Goal: Task Accomplishment & Management: Complete application form

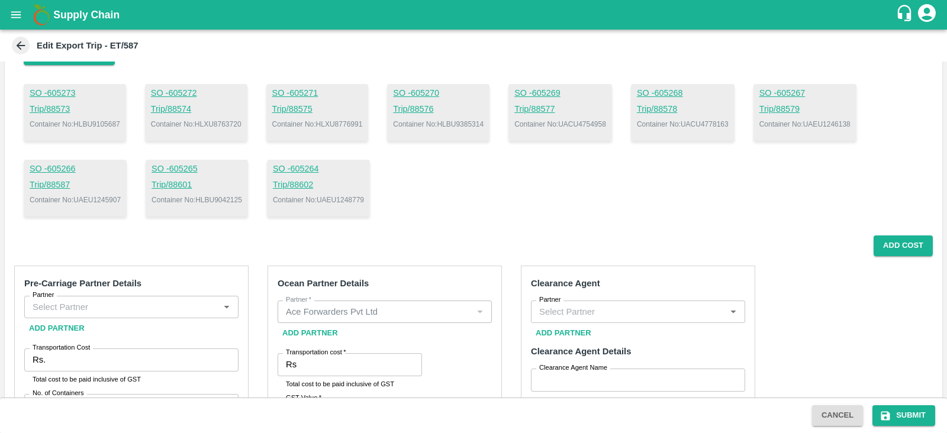
scroll to position [115, 0]
click at [483, 123] on p "Container No: HLBU9385314" at bounding box center [438, 124] width 91 height 11
copy p "HLBU9385314"
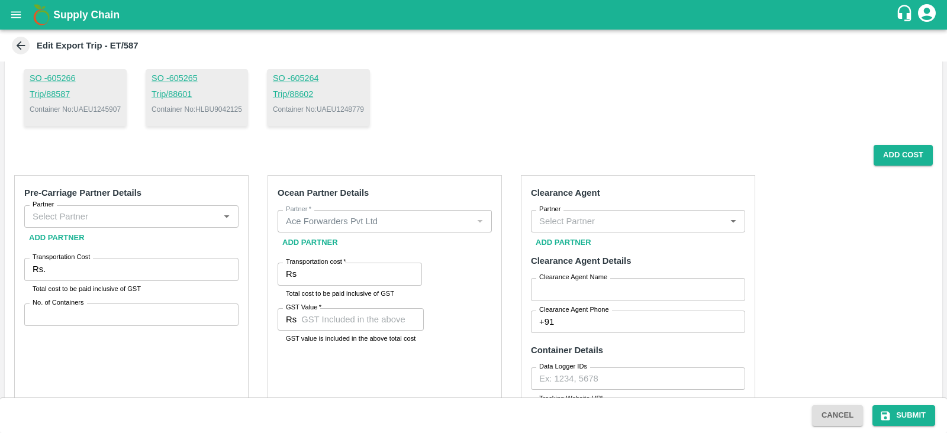
scroll to position [222, 0]
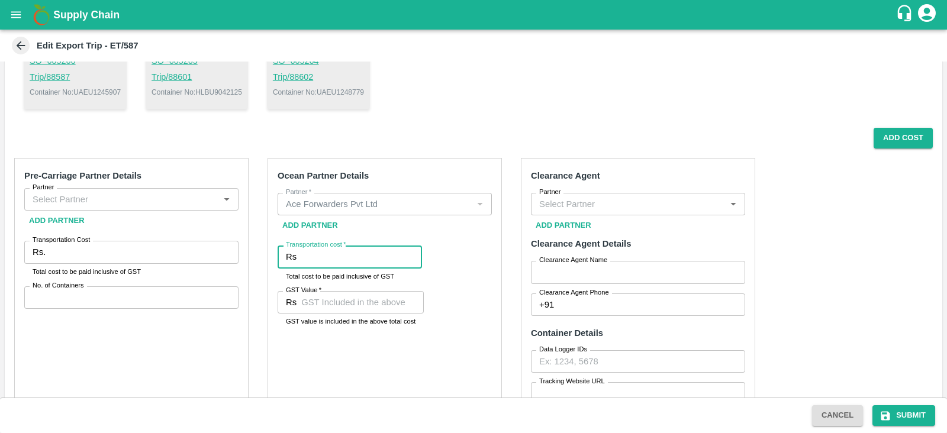
click at [346, 253] on input "Transportation cost   *" at bounding box center [361, 257] width 121 height 22
paste input "9385314"
click at [365, 263] on input "9385314" at bounding box center [361, 257] width 121 height 22
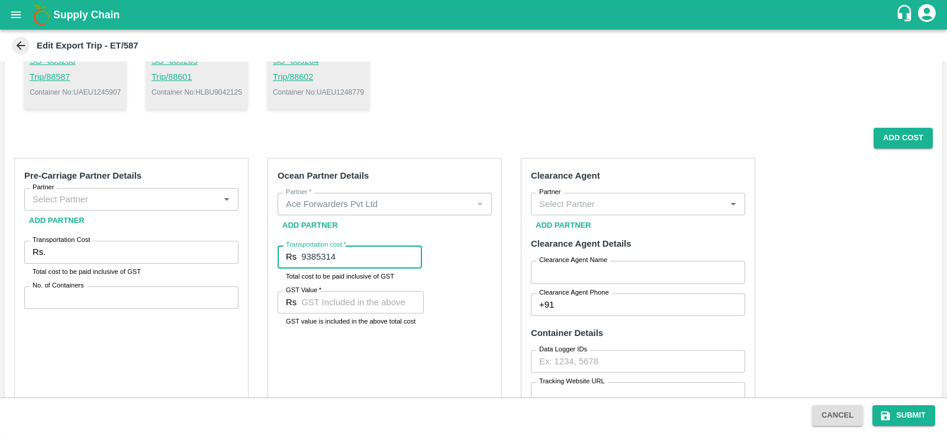
paste input "number"
type input "9"
type input "2102012.90"
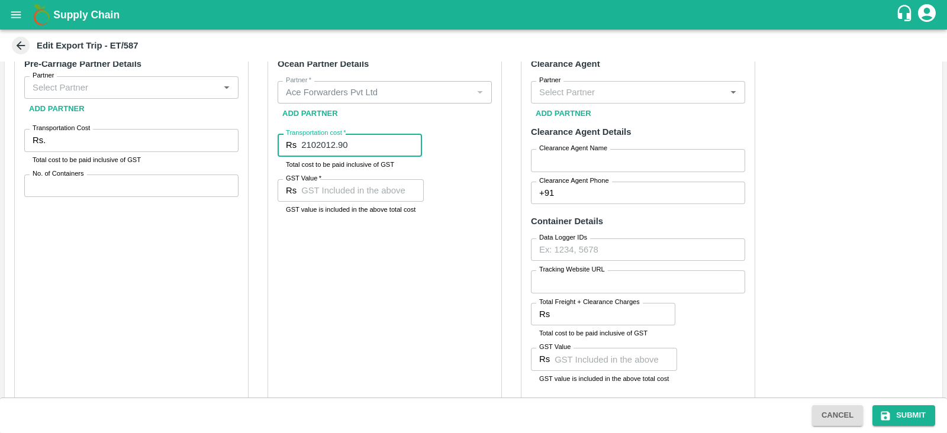
scroll to position [335, 0]
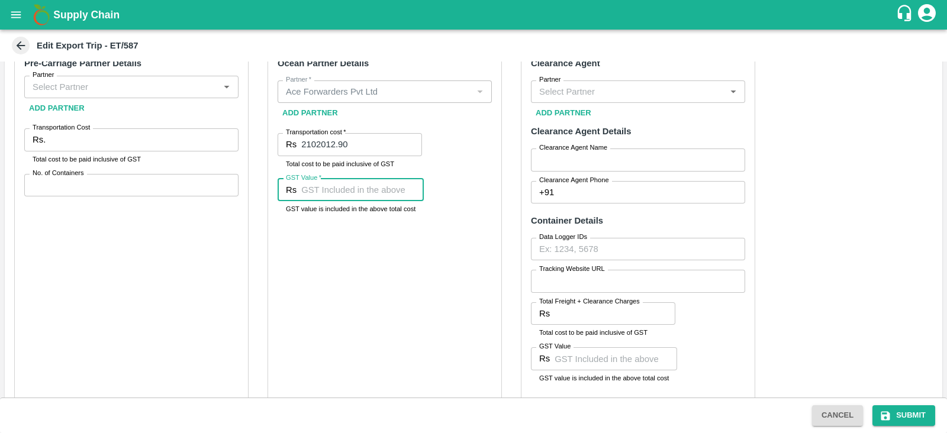
click at [353, 199] on input "GST Value   *" at bounding box center [362, 190] width 122 height 22
paste input "146682.9"
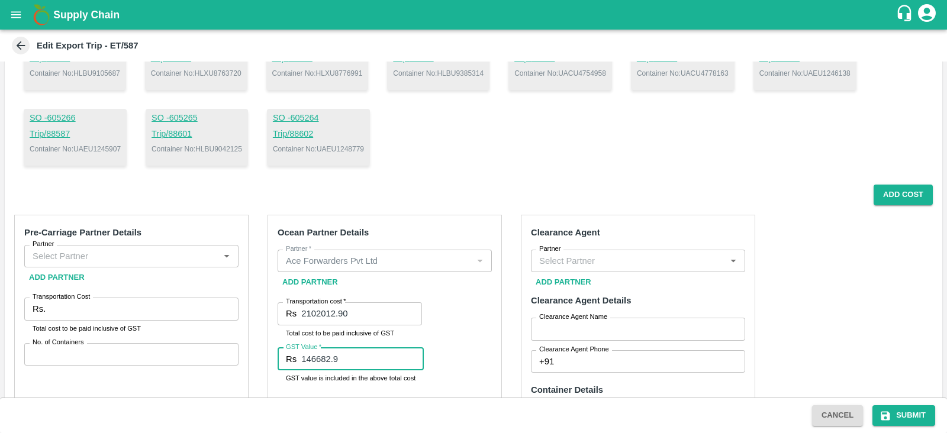
scroll to position [165, 0]
type input "146682.9"
click at [175, 255] on input "Partner" at bounding box center [122, 256] width 188 height 15
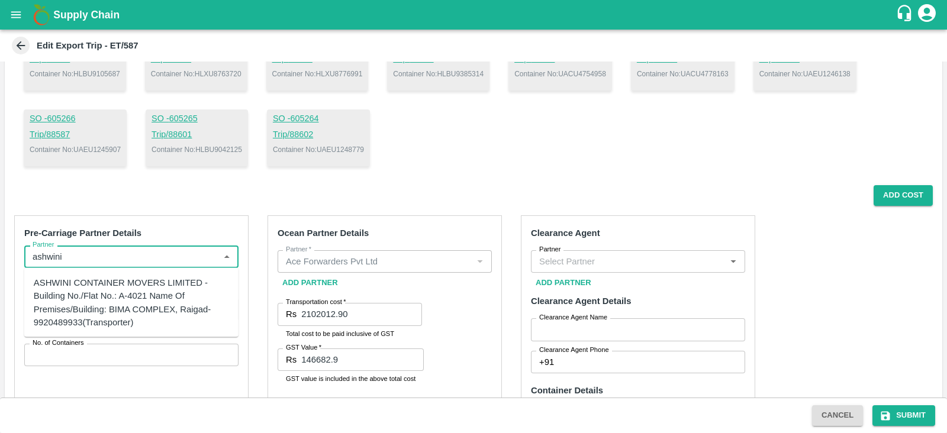
click at [160, 291] on div "ASHWINI CONTAINER MOVERS LIMITED -Building No./Flat No.: A-4021 Name Of Premise…" at bounding box center [131, 302] width 195 height 53
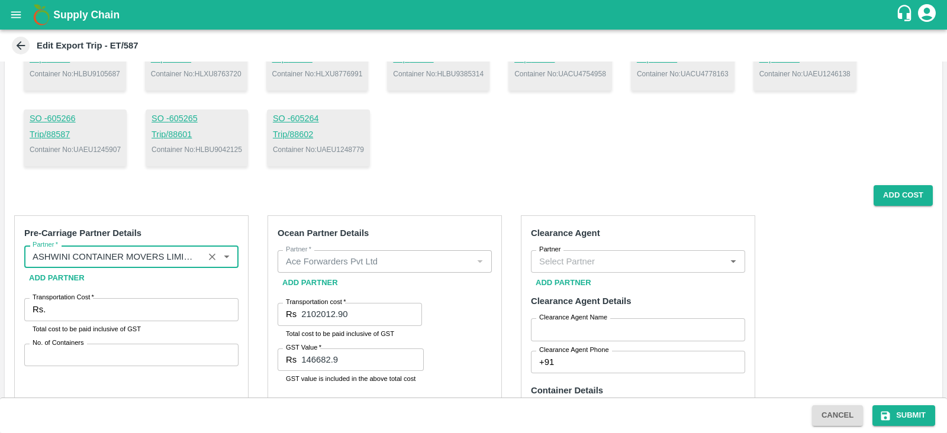
type input "ASHWINI CONTAINER MOVERS LIMITED -Building No./Flat No.: A-4021 Name Of Premise…"
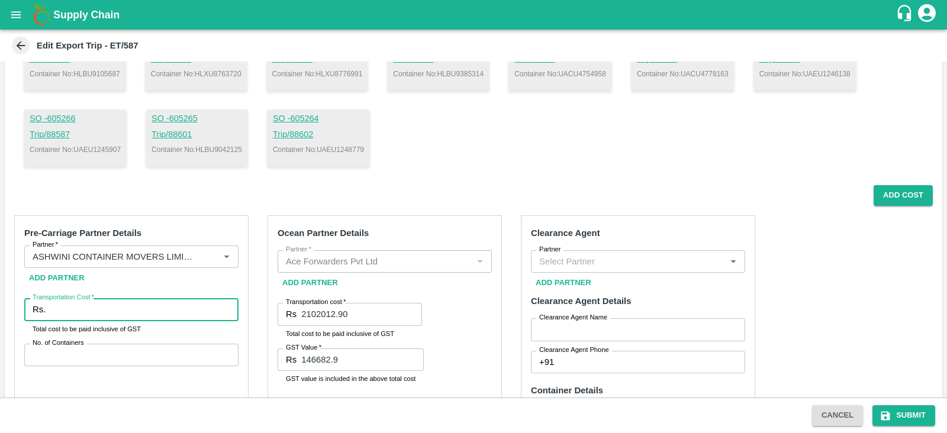
click at [122, 306] on input "Transportation Cost   *" at bounding box center [144, 309] width 188 height 22
paste input "423141.70"
type input "423141.70"
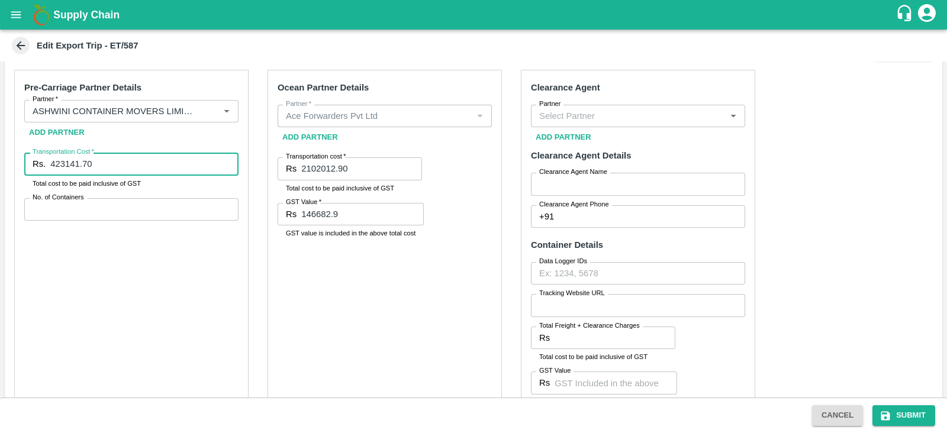
scroll to position [311, 0]
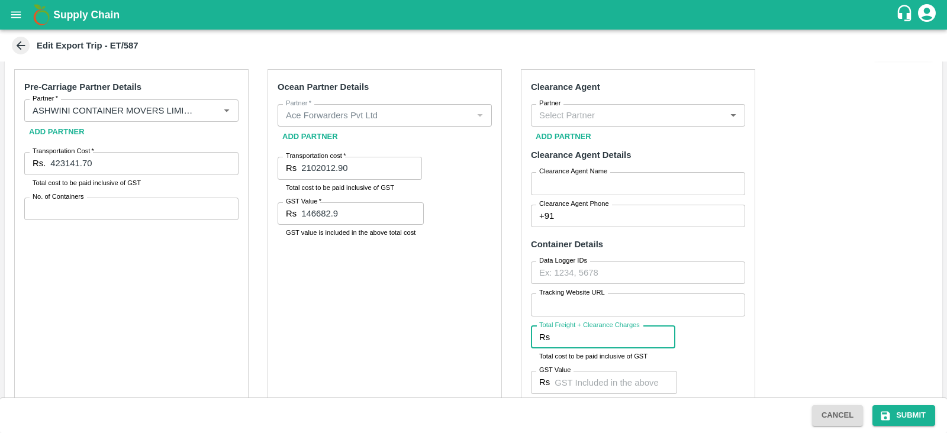
click at [574, 335] on input "Total Freight + Clearance Charges" at bounding box center [614, 337] width 121 height 22
paste input "49560.00"
type input "49560.00"
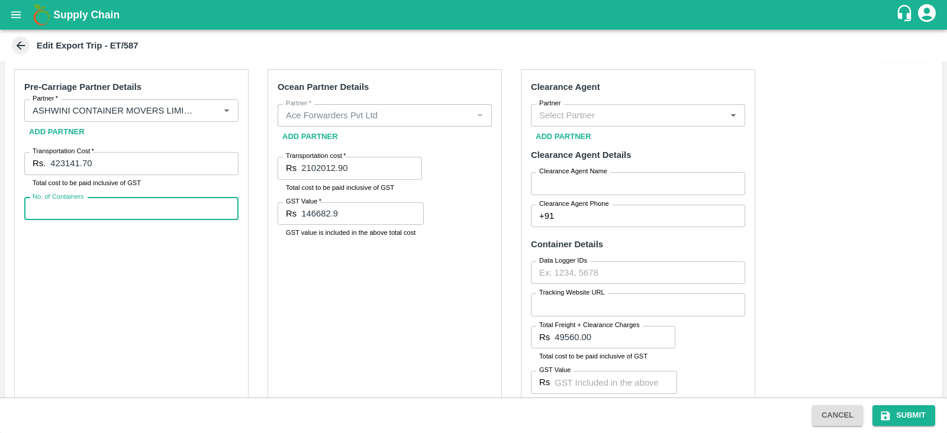
click at [202, 201] on input "No. of Containers" at bounding box center [131, 209] width 214 height 22
type input "10"
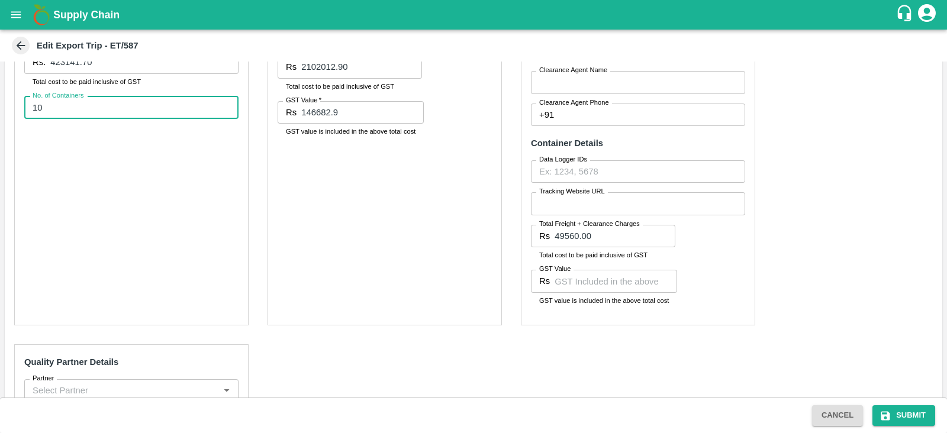
scroll to position [414, 0]
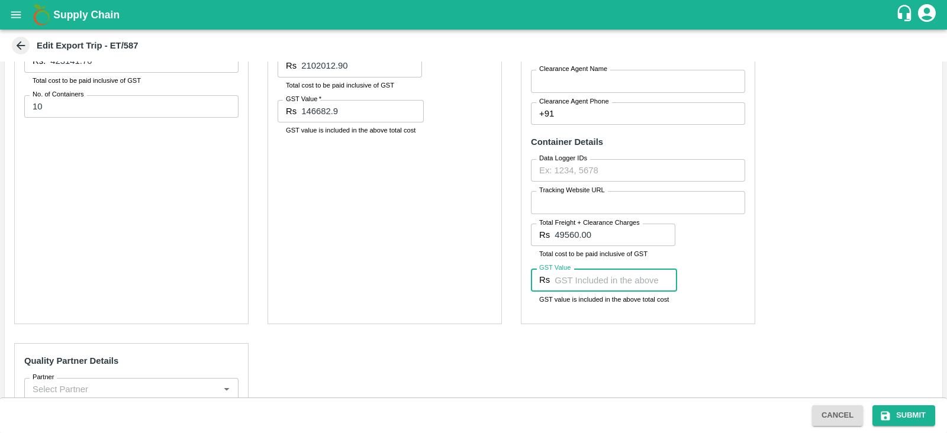
click at [575, 283] on input "GST Value" at bounding box center [615, 280] width 122 height 22
type input "7560"
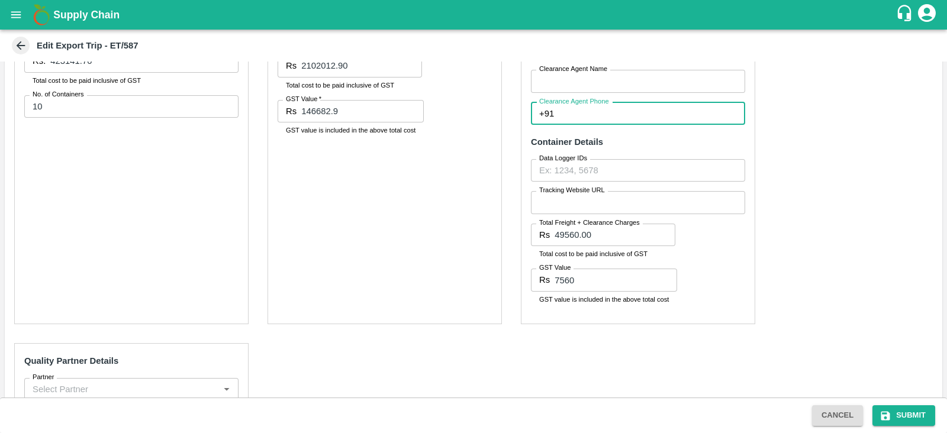
click at [602, 111] on input "Clearance Agent Phone" at bounding box center [651, 113] width 186 height 22
type input "9372736823"
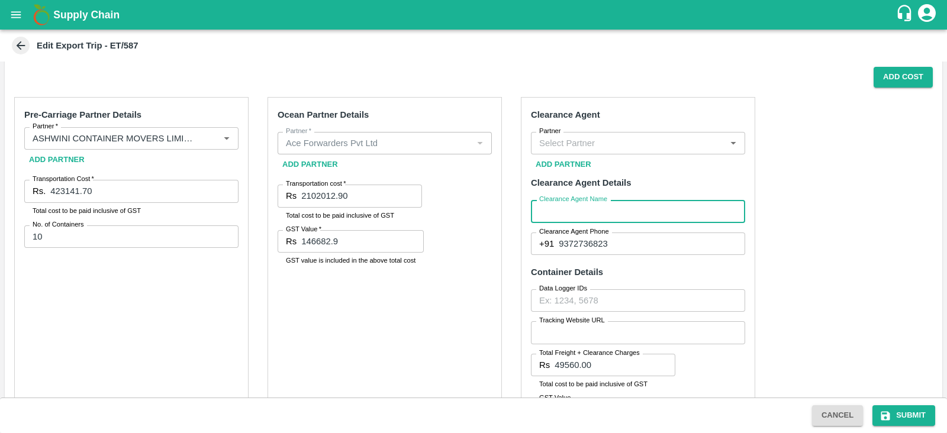
click at [628, 206] on input "Clearance Agent Name" at bounding box center [638, 211] width 214 height 22
type input "BGS"
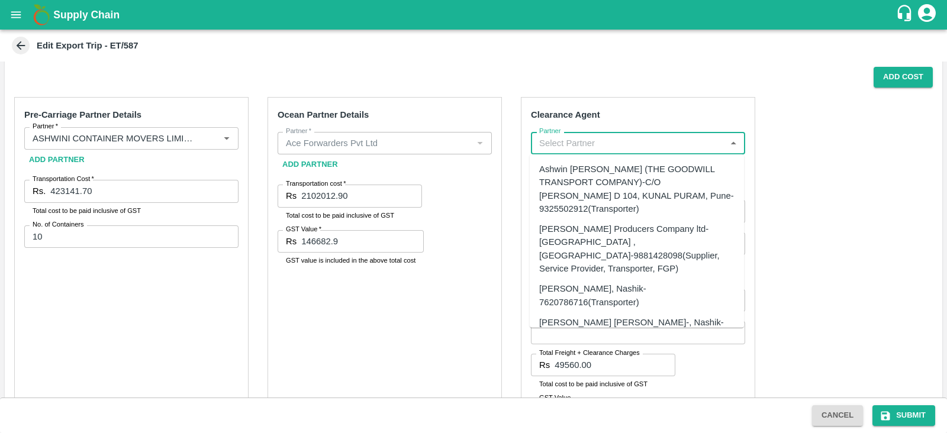
click at [605, 147] on input "Partner" at bounding box center [628, 142] width 188 height 15
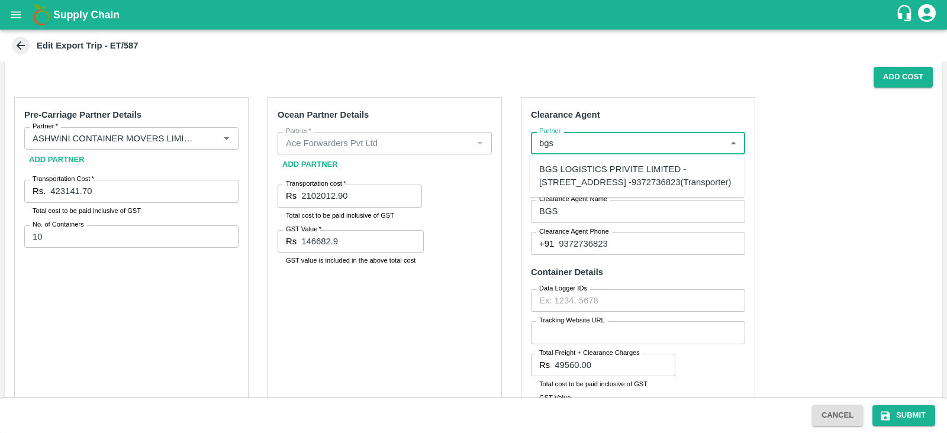
click at [585, 170] on div "BGS LOGISTICS PRIVITE LIMITED -[STREET_ADDRESS] -9372736823(Transporter)" at bounding box center [636, 176] width 195 height 27
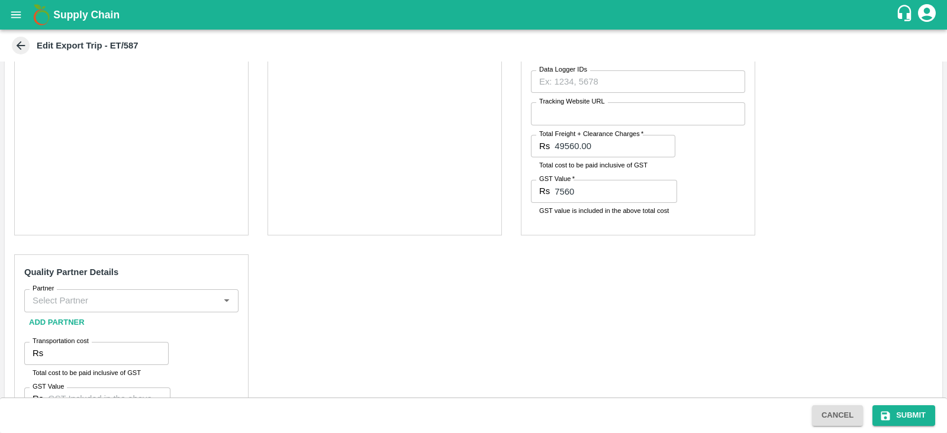
scroll to position [561, 0]
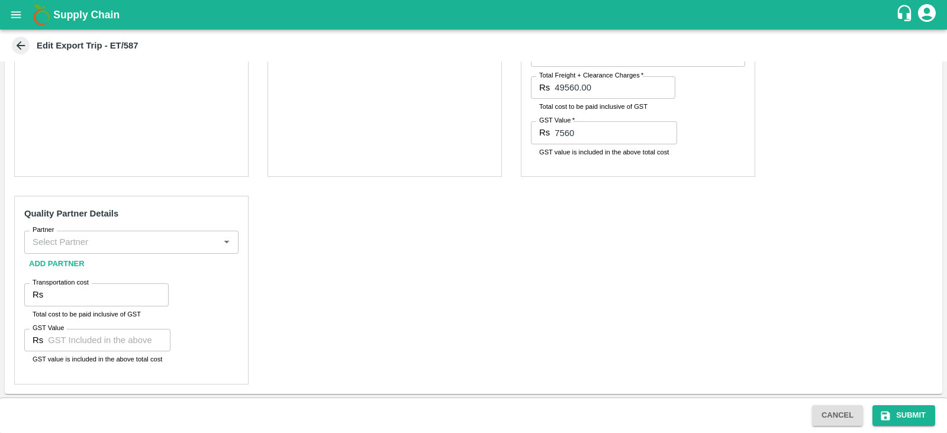
type input "BGS LOGISTICS PRIVITE LIMITED -[STREET_ADDRESS] -9372736823(Transporter)"
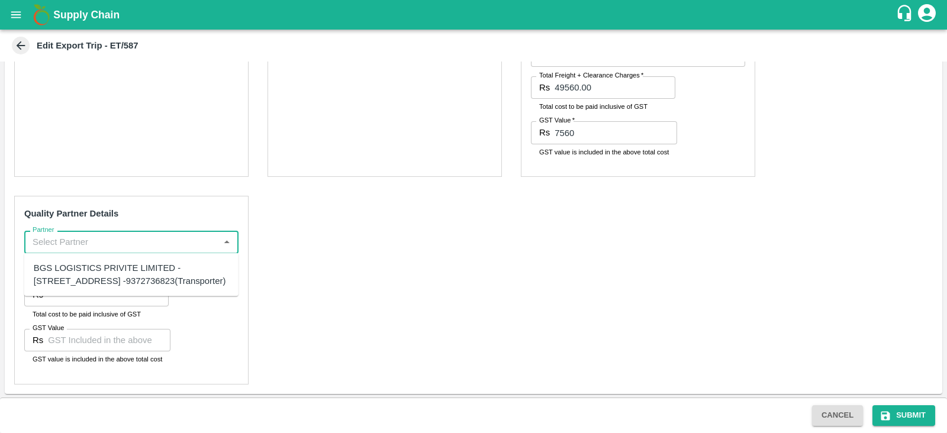
click at [130, 241] on input "Partner" at bounding box center [122, 241] width 188 height 15
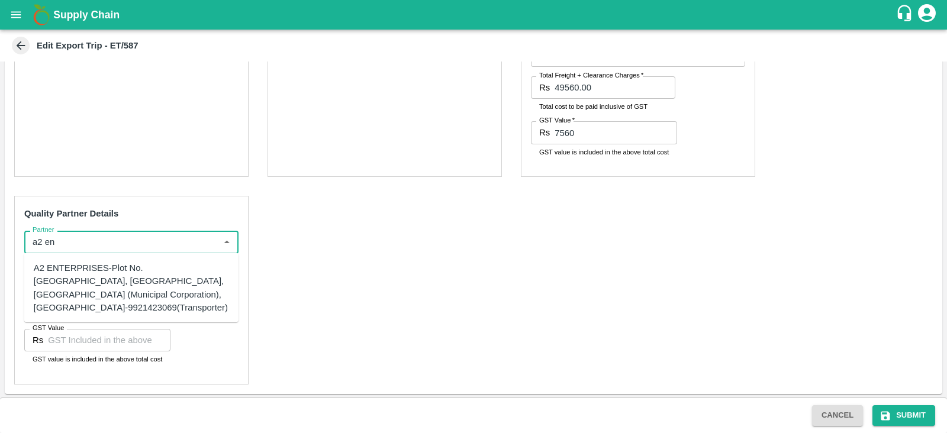
click at [137, 299] on div "A2 ENTERPRISES-Plot No.[GEOGRAPHIC_DATA], [GEOGRAPHIC_DATA], [GEOGRAPHIC_DATA] …" at bounding box center [131, 287] width 195 height 53
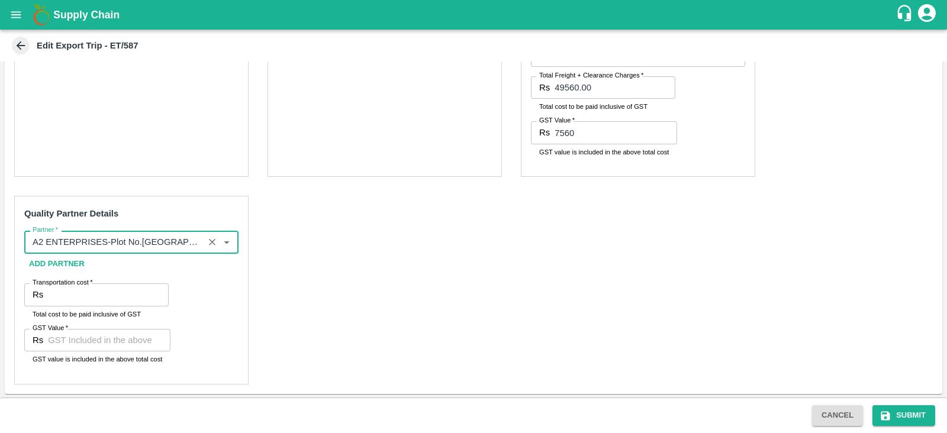
type input "A2 ENTERPRISES-Plot No.[GEOGRAPHIC_DATA], [GEOGRAPHIC_DATA], [GEOGRAPHIC_DATA] …"
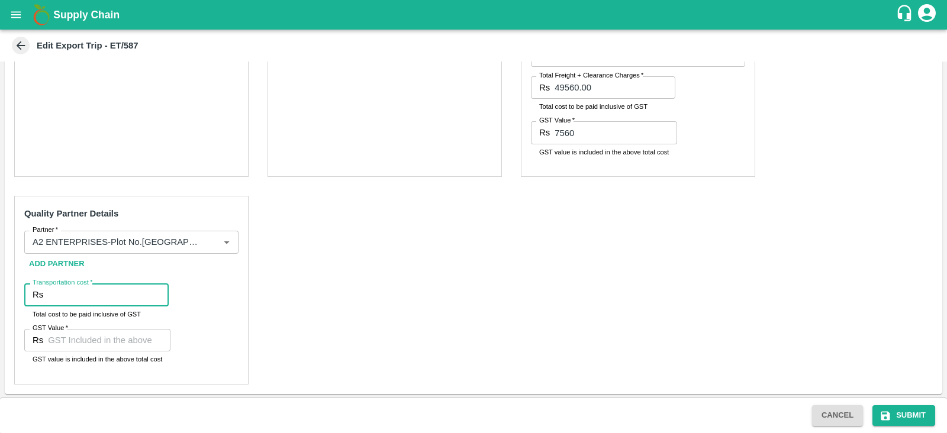
click at [92, 297] on input "Transportation cost   *" at bounding box center [108, 294] width 121 height 22
type input "6100"
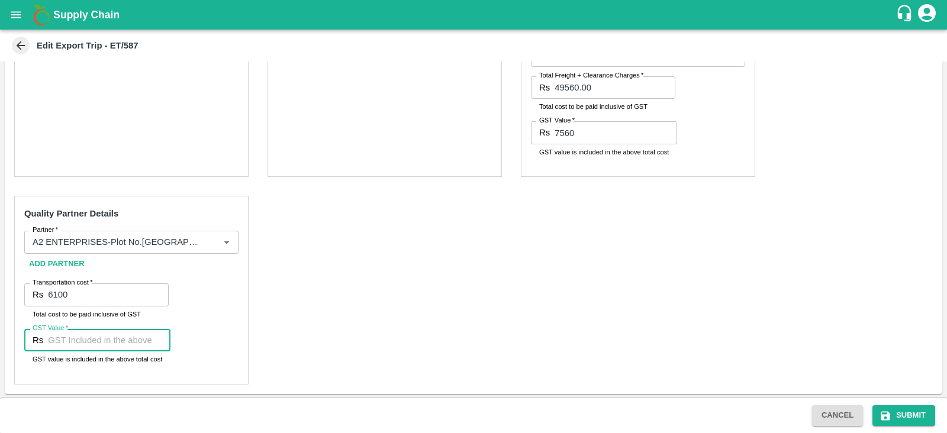
click at [86, 339] on input "GST Value   *" at bounding box center [109, 340] width 122 height 22
type input "00"
click at [300, 293] on div "Pre-Carriage Partner Details Partner   * Partner   * Add Partner Transportation…" at bounding box center [473, 102] width 937 height 584
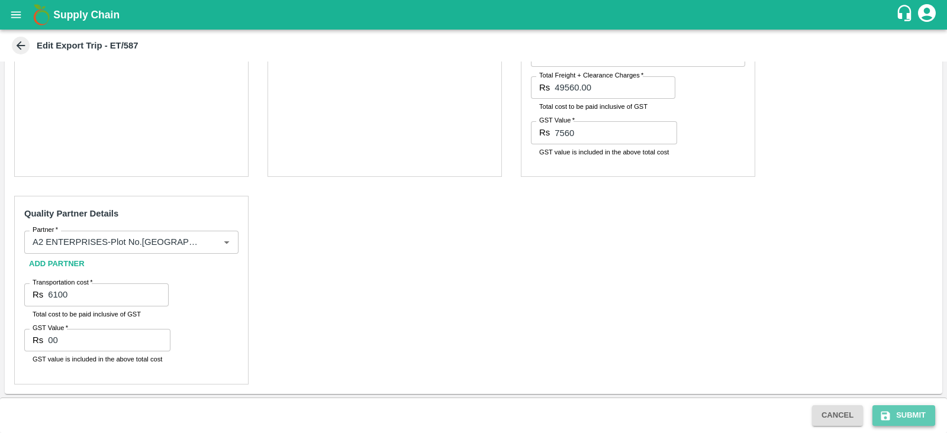
click at [906, 407] on button "Submit" at bounding box center [903, 415] width 63 height 21
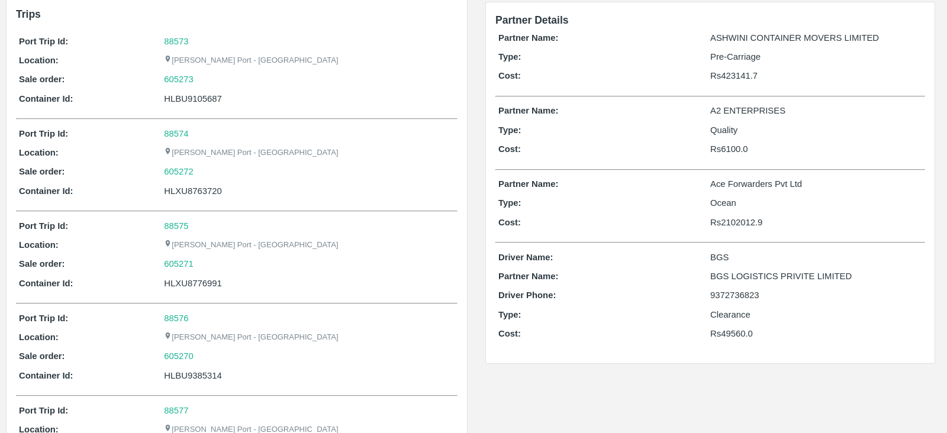
scroll to position [75, 0]
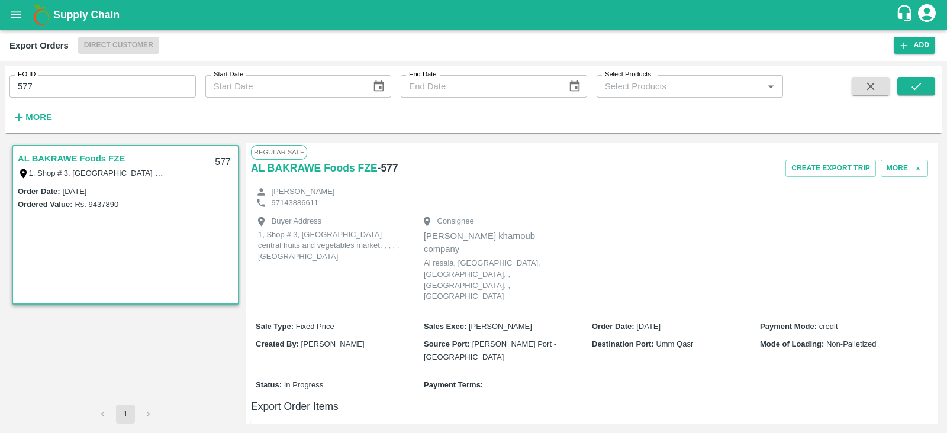
scroll to position [294, 0]
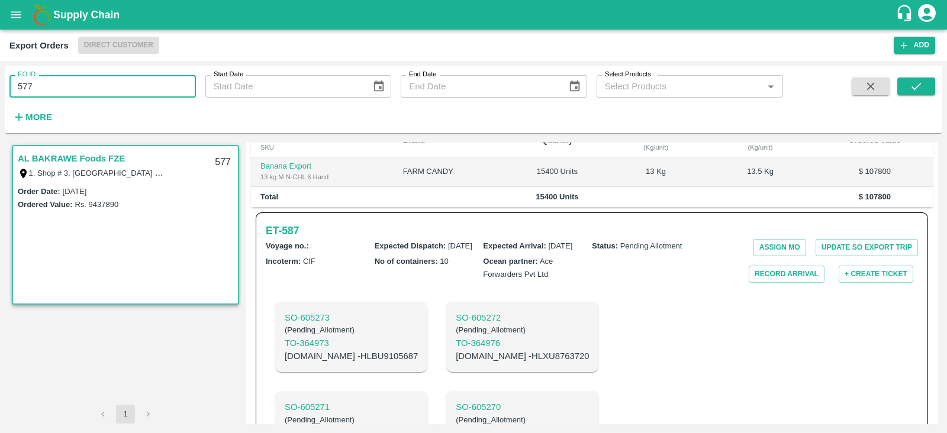
drag, startPoint x: 0, startPoint y: 0, endPoint x: 127, endPoint y: 88, distance: 154.8
click at [127, 88] on input "577" at bounding box center [102, 86] width 186 height 22
type input "580"
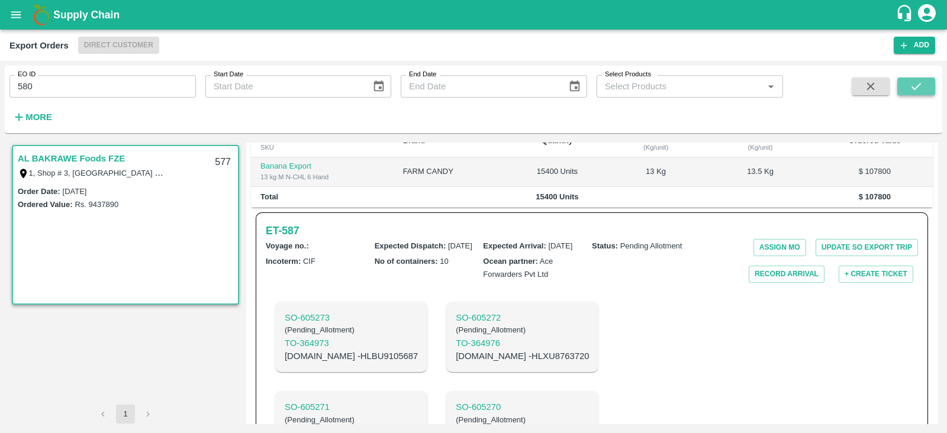
click at [913, 84] on icon "submit" at bounding box center [915, 86] width 13 height 13
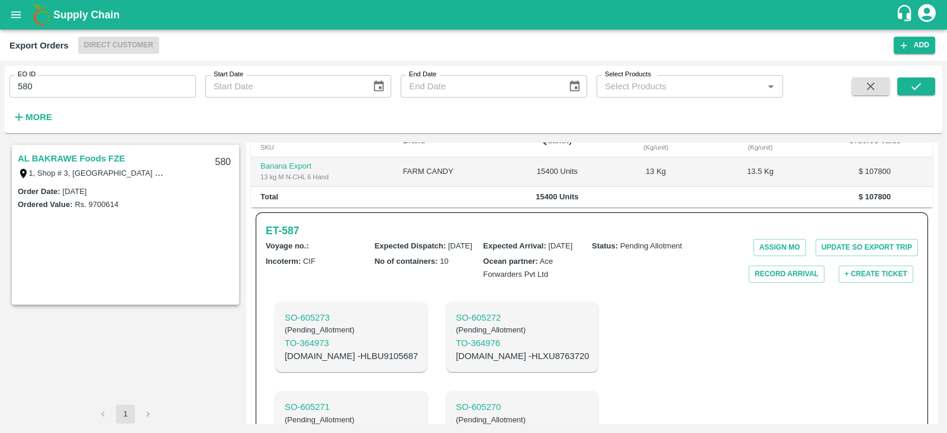
click at [63, 151] on link "AL BAKRAWE Foods FZE" at bounding box center [71, 158] width 107 height 15
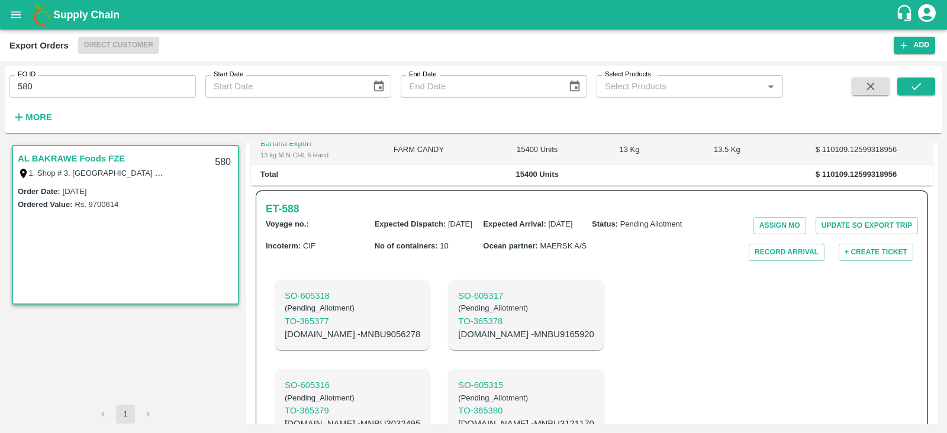
scroll to position [283, 0]
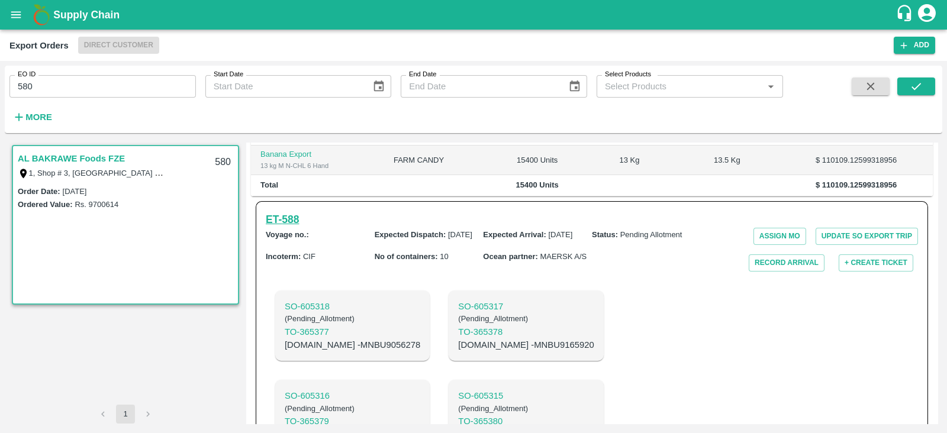
click at [286, 211] on h6 "ET- 588" at bounding box center [282, 219] width 33 height 17
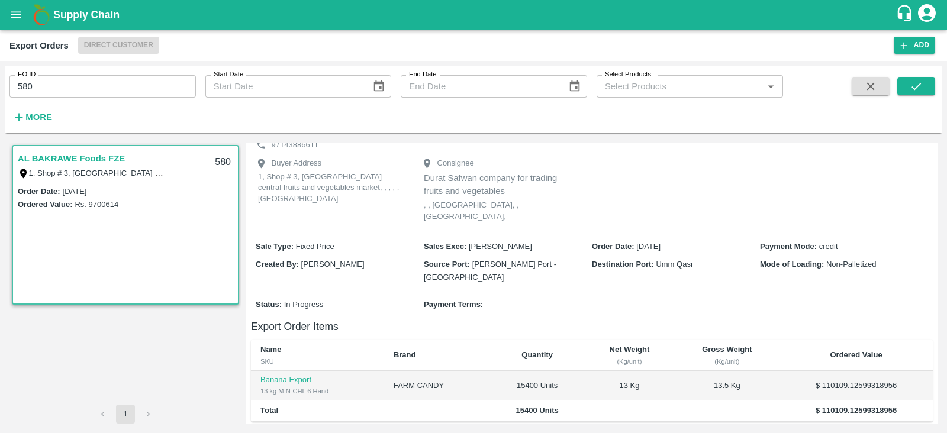
scroll to position [0, 0]
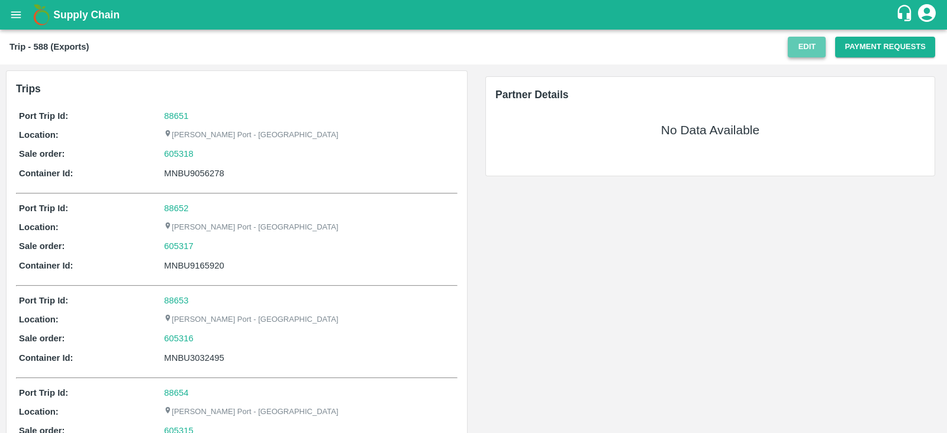
click at [799, 40] on button "Edit" at bounding box center [806, 47] width 38 height 21
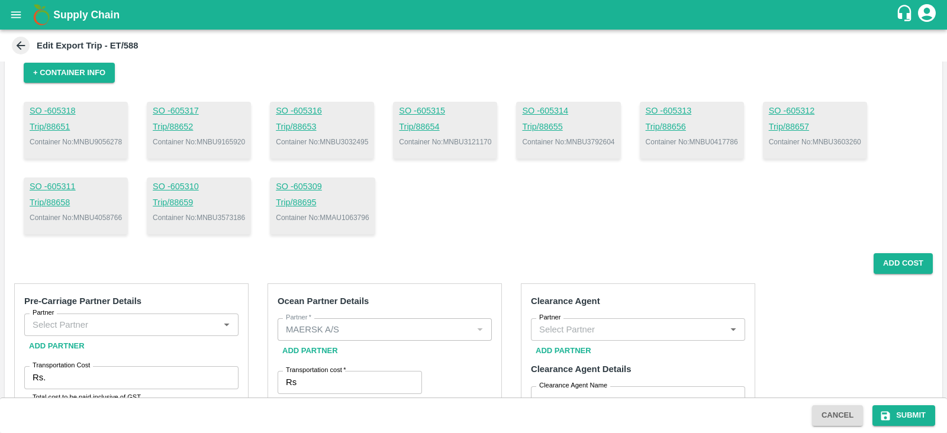
scroll to position [87, 0]
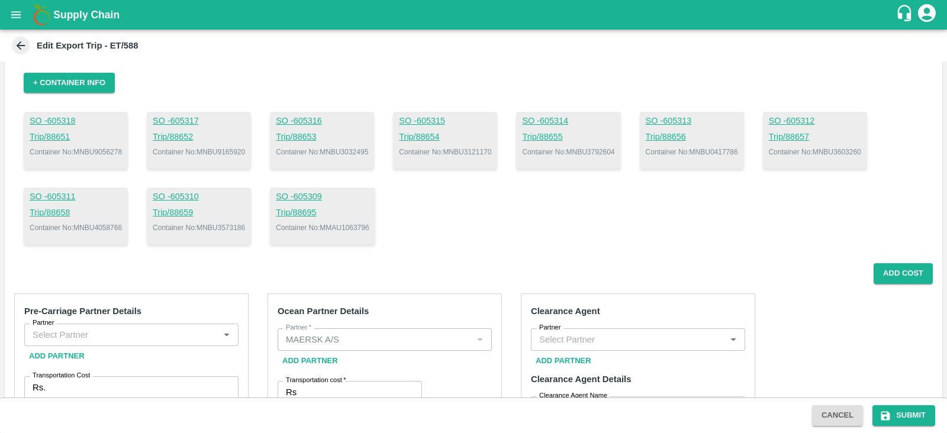
click at [477, 150] on p "Container No: MNBU3121170" at bounding box center [445, 152] width 92 height 11
copy p "MNBU3121170"
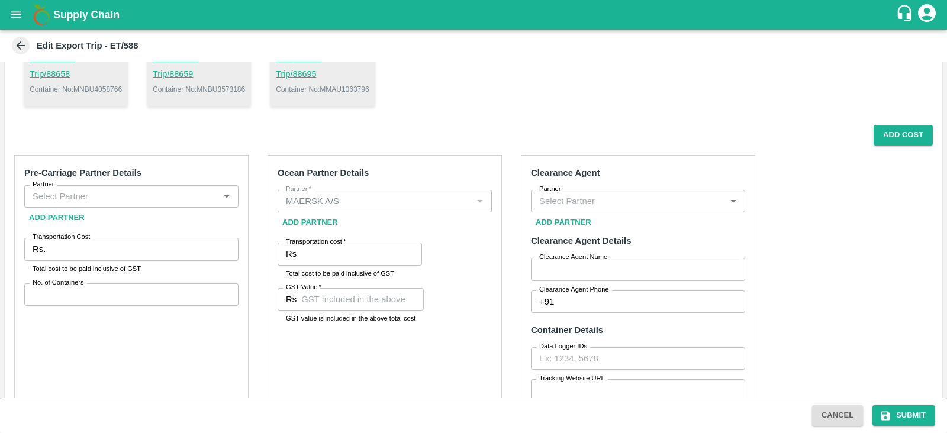
scroll to position [229, 0]
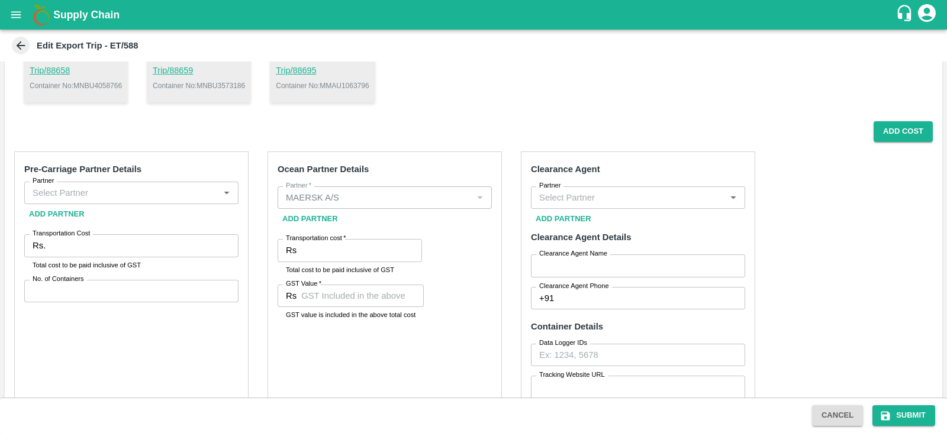
click at [183, 195] on input "Partner" at bounding box center [122, 192] width 188 height 15
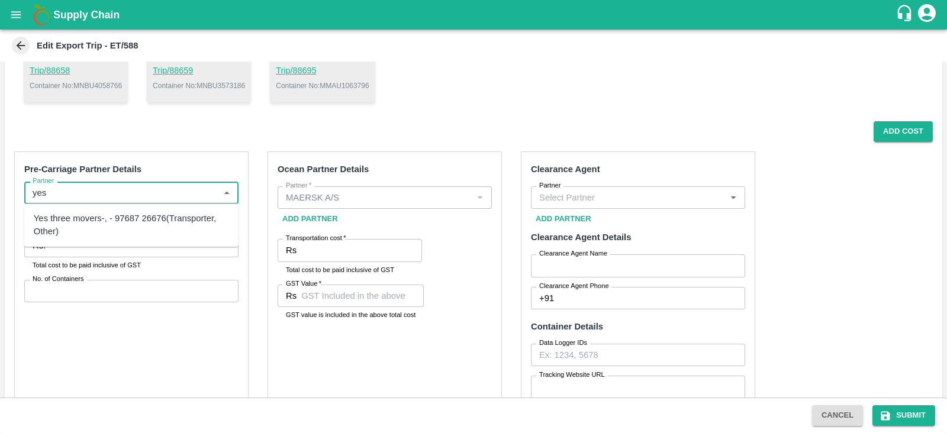
click at [162, 214] on div "Yes three movers-, - 97687 26676(Transporter, Other)" at bounding box center [131, 225] width 195 height 27
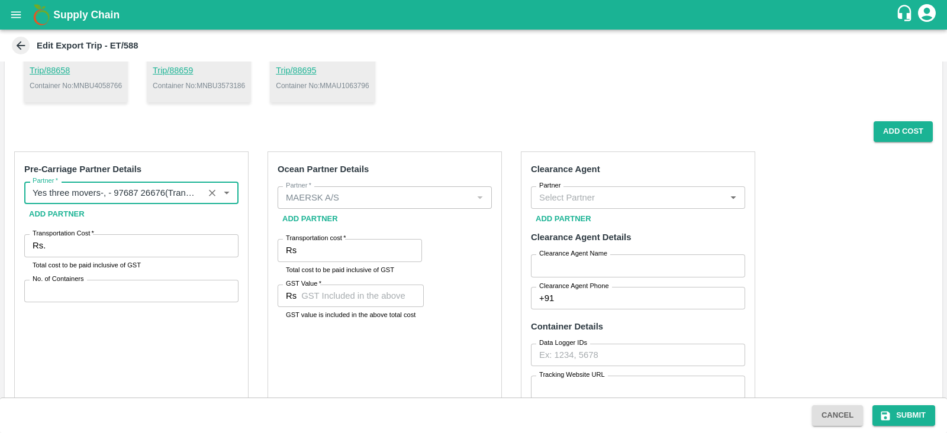
type input "Yes three movers-, - 97687 26676(Transporter, Other)"
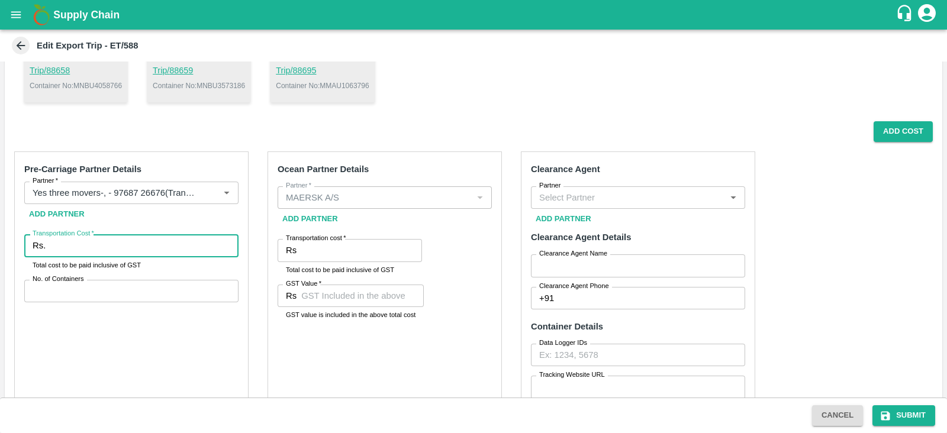
click at [135, 253] on input "Transportation Cost   *" at bounding box center [144, 245] width 188 height 22
paste input "3121170"
type input "3"
type input "431900"
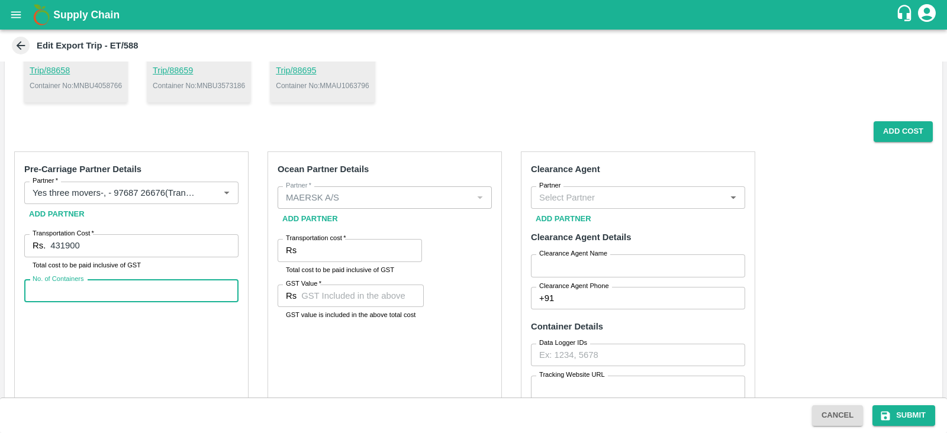
click at [158, 287] on input "No. of Containers" at bounding box center [131, 291] width 214 height 22
type input "10"
click at [321, 353] on div "Ocean Partner Details Partner   * Partner   * Add Partner Transportation cost  …" at bounding box center [384, 329] width 234 height 357
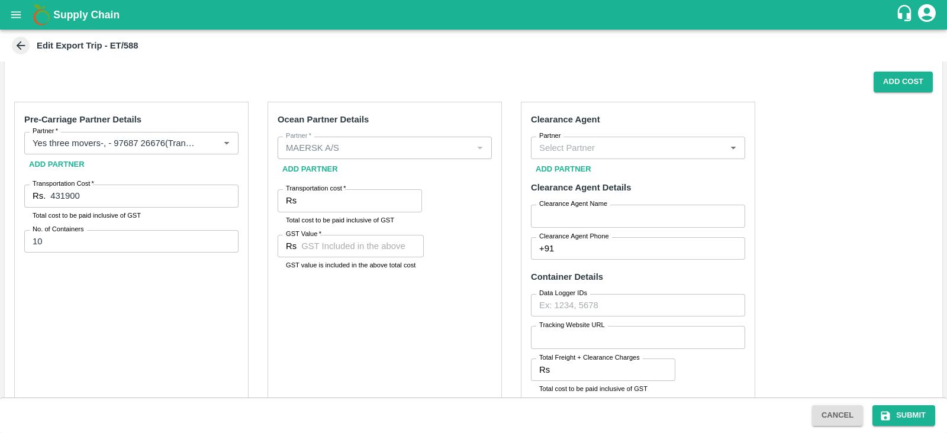
scroll to position [279, 0]
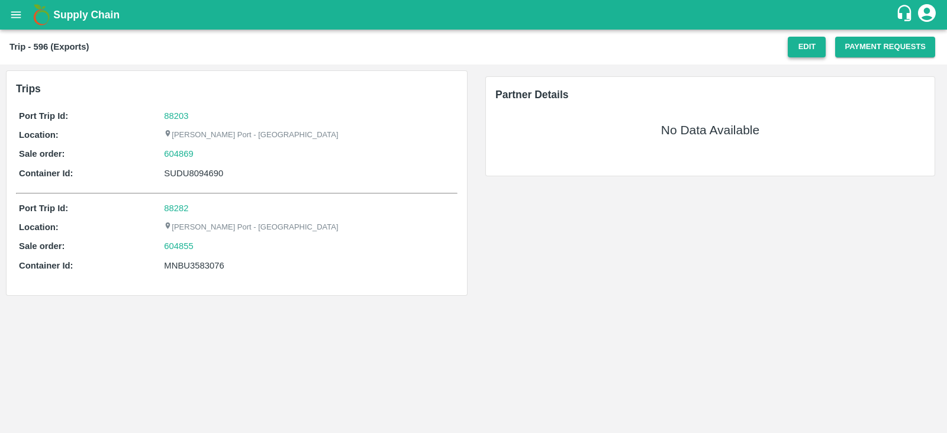
click at [803, 40] on button "Edit" at bounding box center [806, 47] width 38 height 21
click at [799, 49] on button "Edit" at bounding box center [806, 47] width 38 height 21
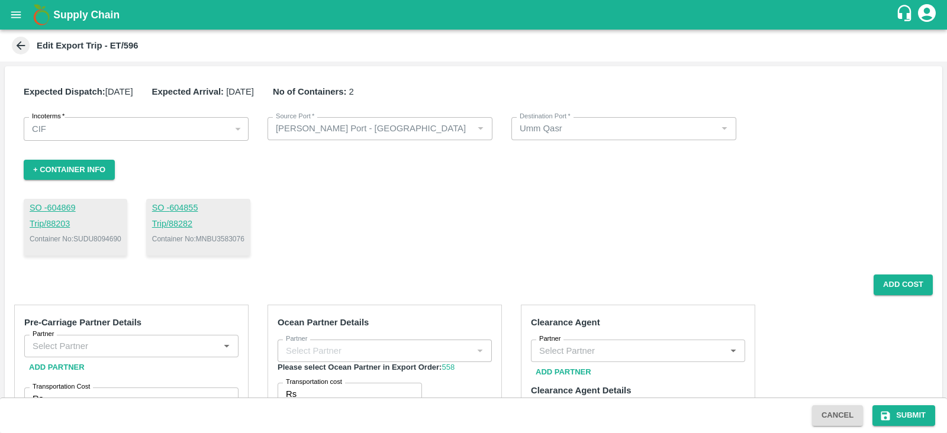
click at [15, 41] on icon at bounding box center [20, 45] width 13 height 13
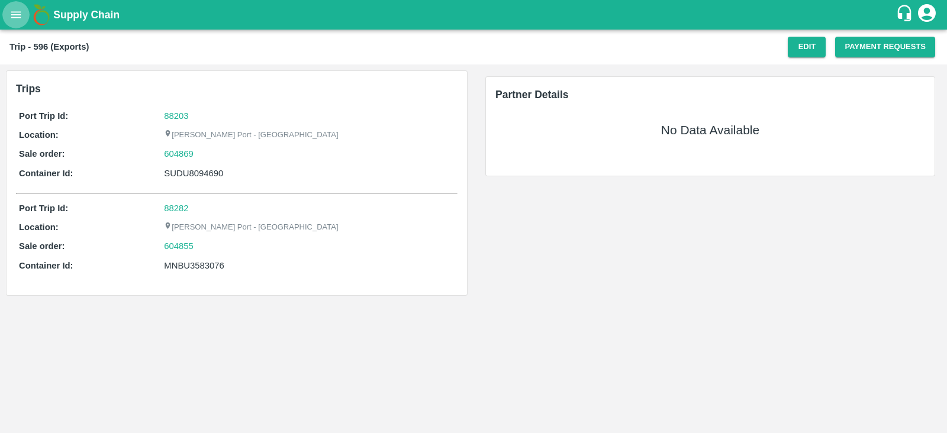
click at [13, 13] on icon "open drawer" at bounding box center [15, 14] width 13 height 13
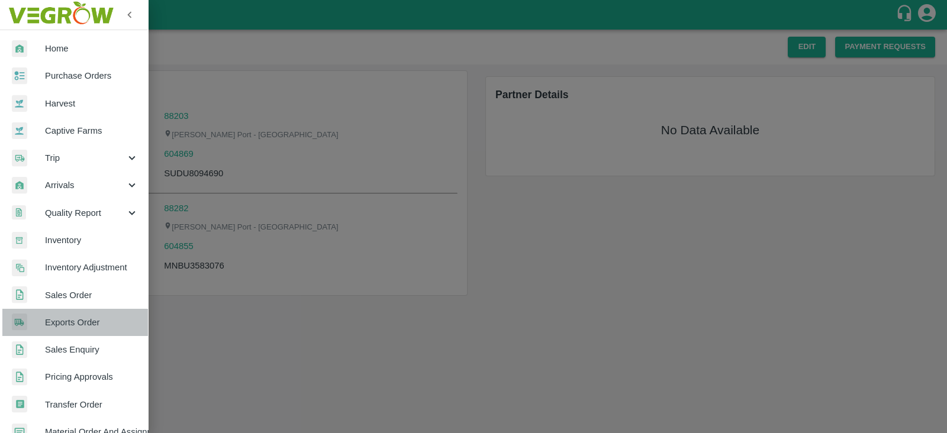
click at [89, 319] on span "Exports Order" at bounding box center [91, 322] width 93 height 13
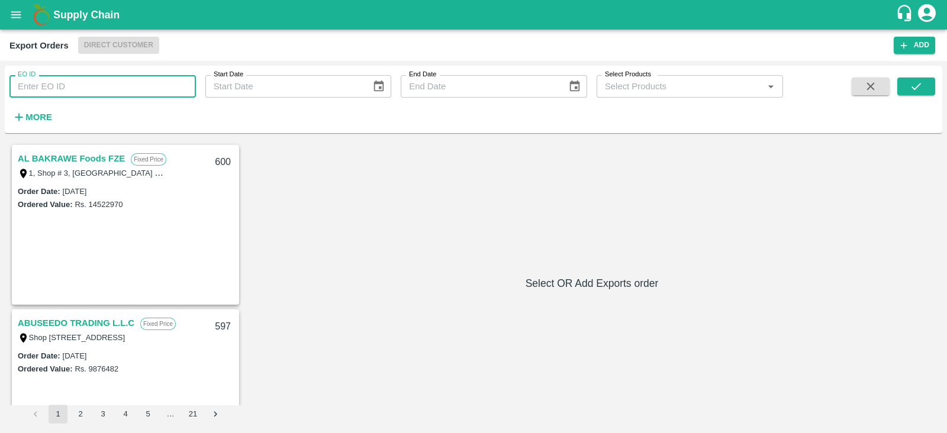
click at [151, 85] on input "EO ID" at bounding box center [102, 86] width 186 height 22
type input "558"
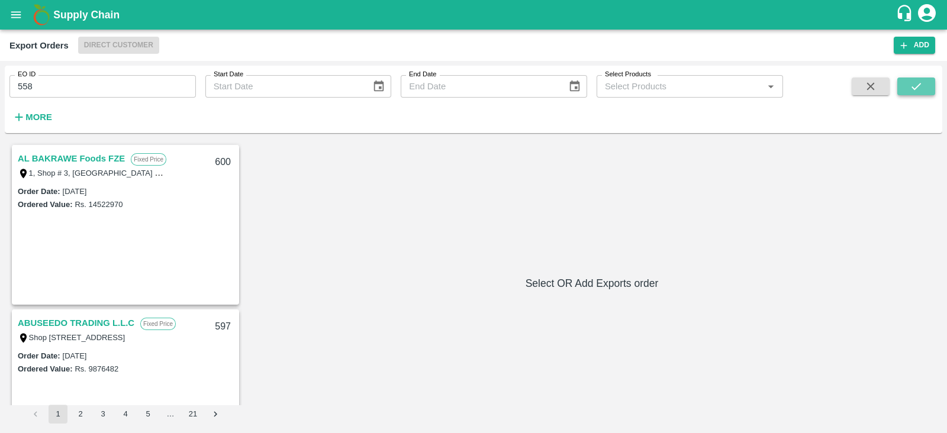
click at [928, 88] on button "submit" at bounding box center [916, 87] width 38 height 18
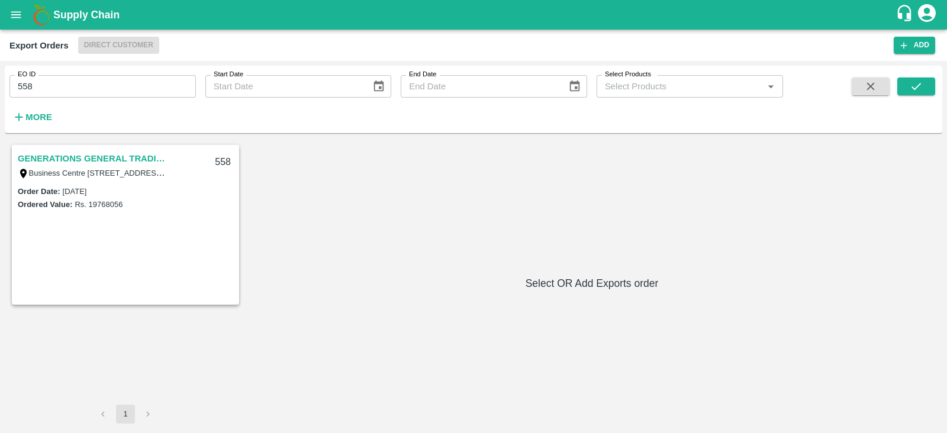
click at [83, 153] on link "GENERATIONS GENERAL TRADING LLC" at bounding box center [92, 158] width 148 height 15
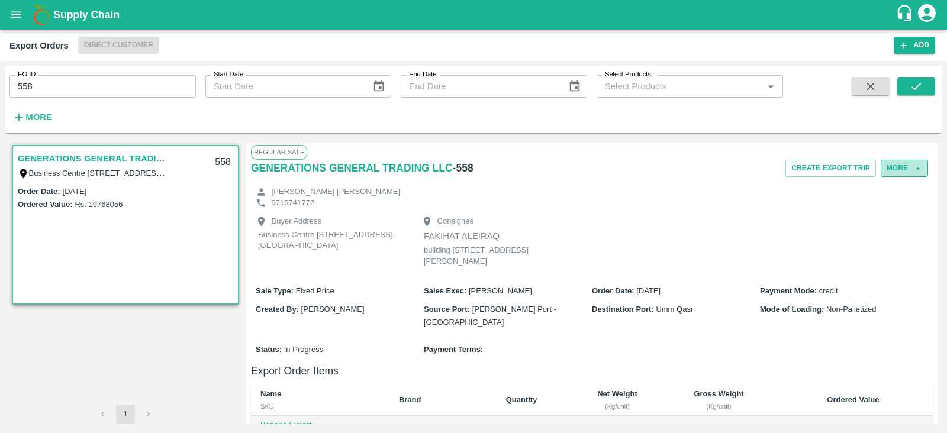
click at [900, 173] on button "More" at bounding box center [903, 168] width 47 height 17
click at [903, 228] on span "Edit" at bounding box center [904, 222] width 23 height 13
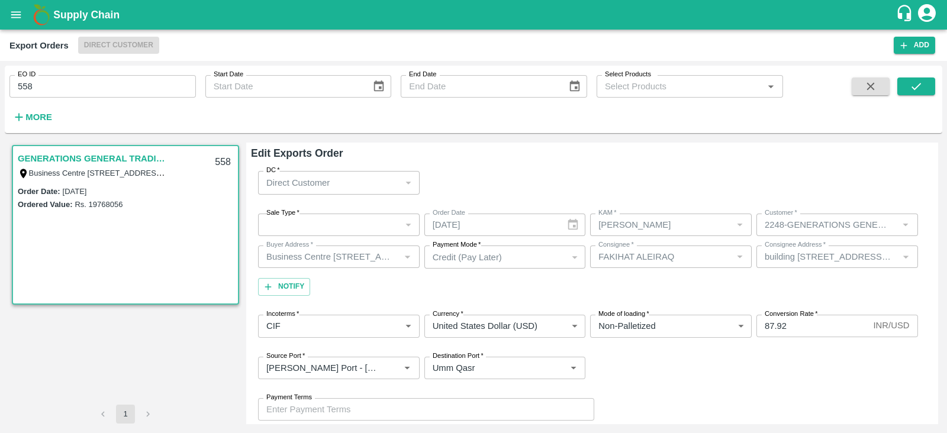
click at [386, 224] on div "​" at bounding box center [339, 225] width 162 height 22
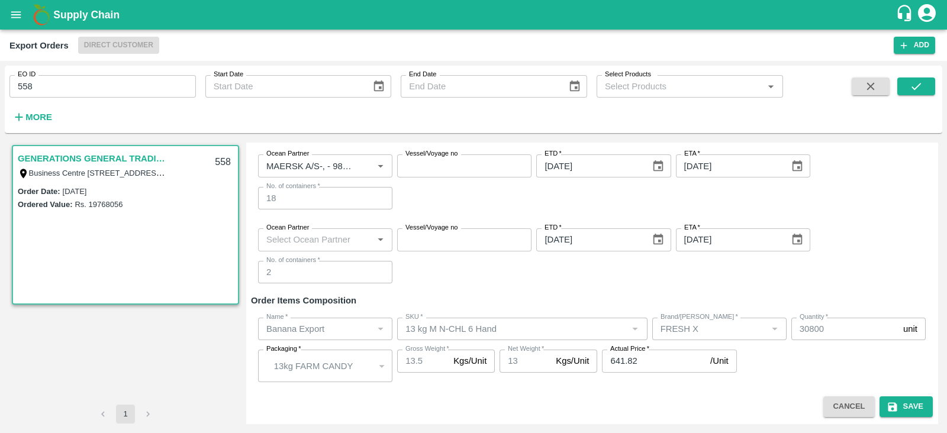
scroll to position [260, 0]
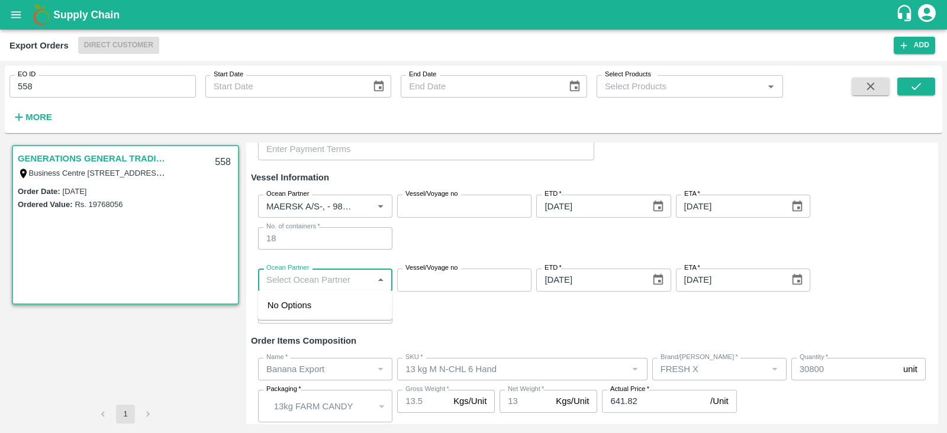
click at [330, 276] on input "Ocean Partner" at bounding box center [315, 279] width 108 height 15
type input "maersk"
click at [328, 320] on div "MAERSK A/S-, - 9869693940(Transporter)" at bounding box center [324, 312] width 115 height 27
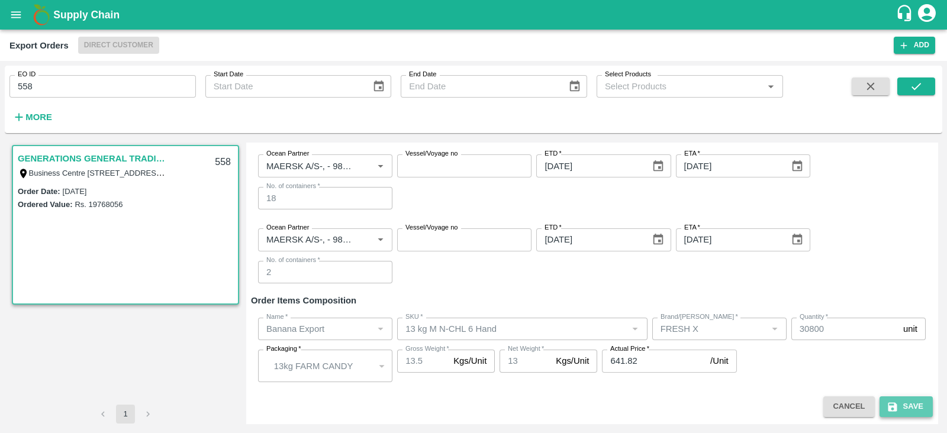
click at [895, 406] on icon "submit" at bounding box center [892, 407] width 12 height 12
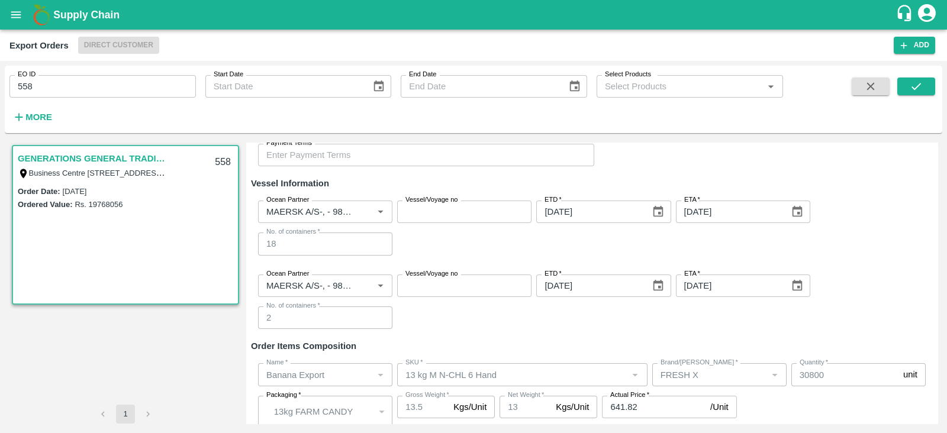
scroll to position [267, 0]
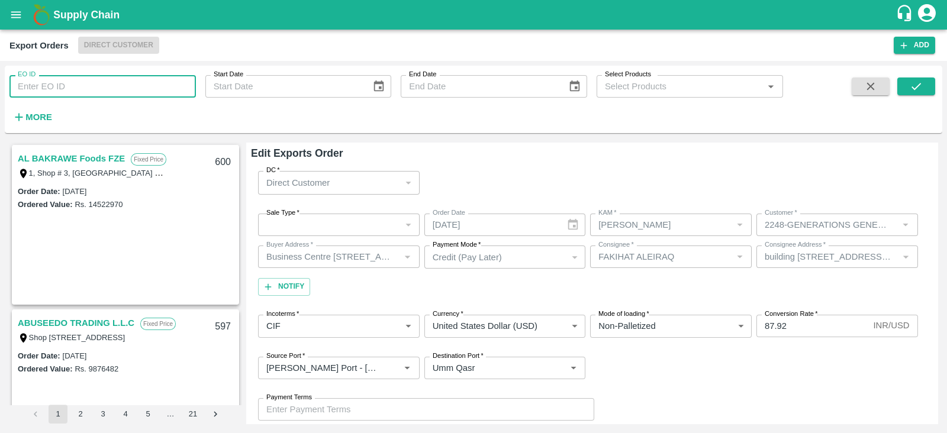
click at [136, 81] on input "EO ID" at bounding box center [102, 86] width 186 height 22
type input "580"
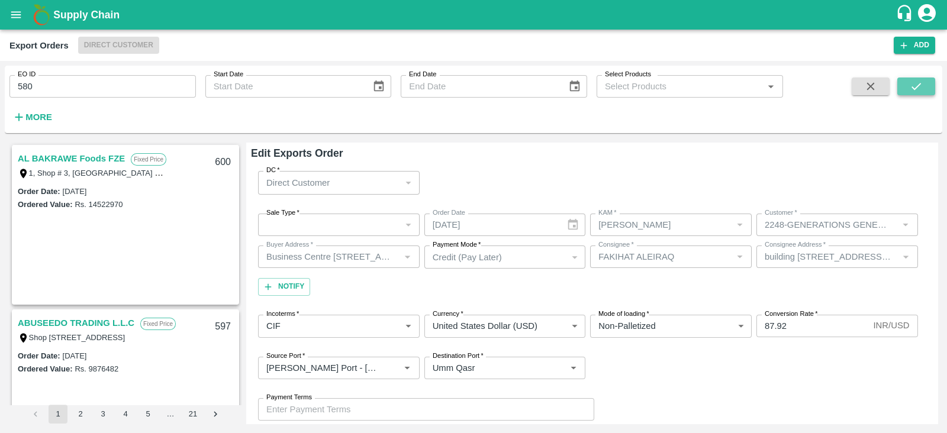
click at [914, 86] on icon "submit" at bounding box center [915, 86] width 13 height 13
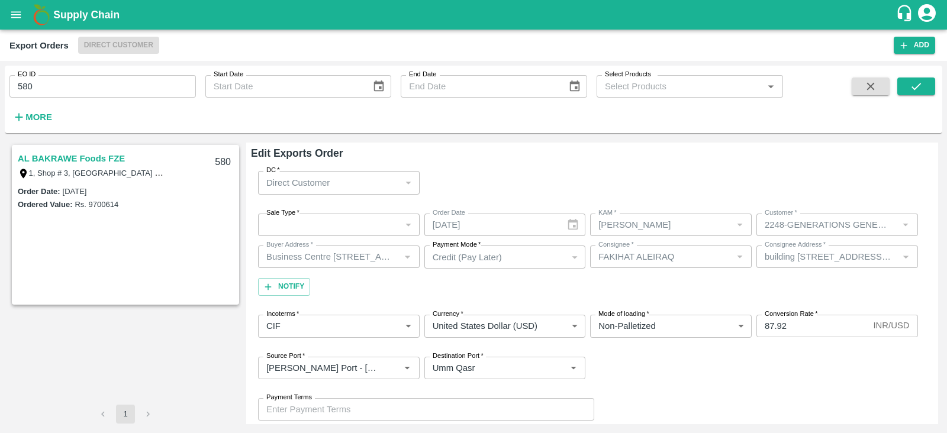
click at [109, 160] on link "AL BAKRAWE Foods FZE" at bounding box center [71, 158] width 107 height 15
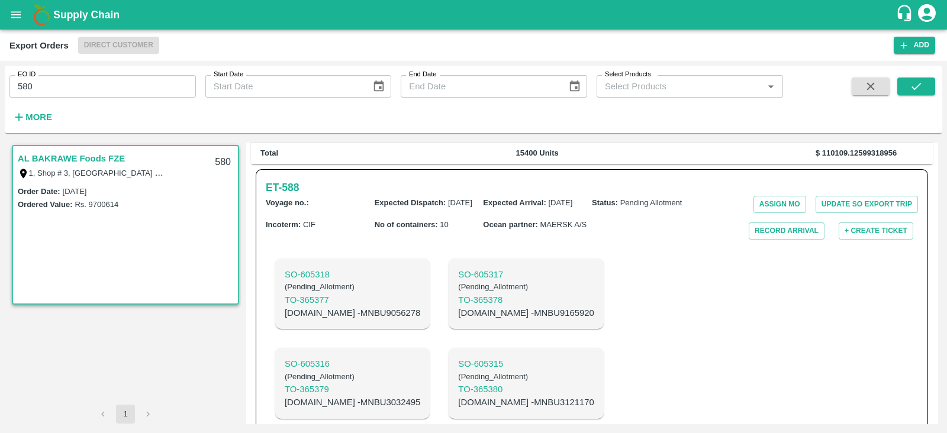
scroll to position [315, 0]
click at [286, 179] on h6 "ET- 588" at bounding box center [282, 187] width 33 height 17
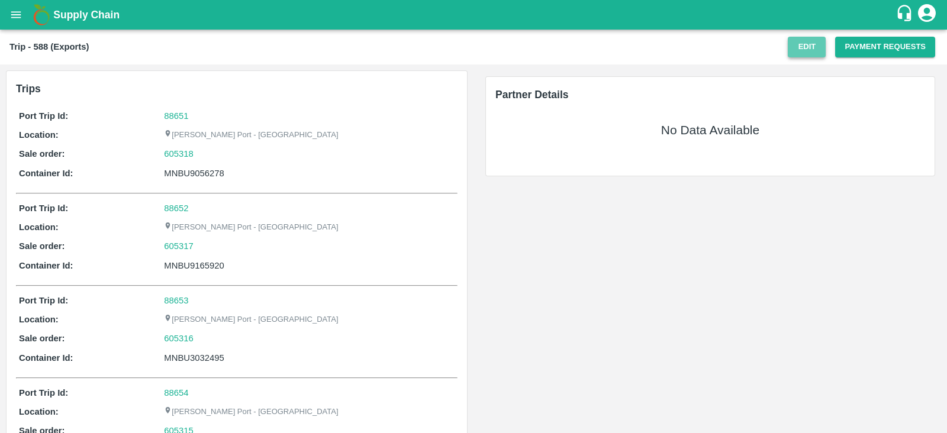
click at [800, 49] on button "Edit" at bounding box center [806, 47] width 38 height 21
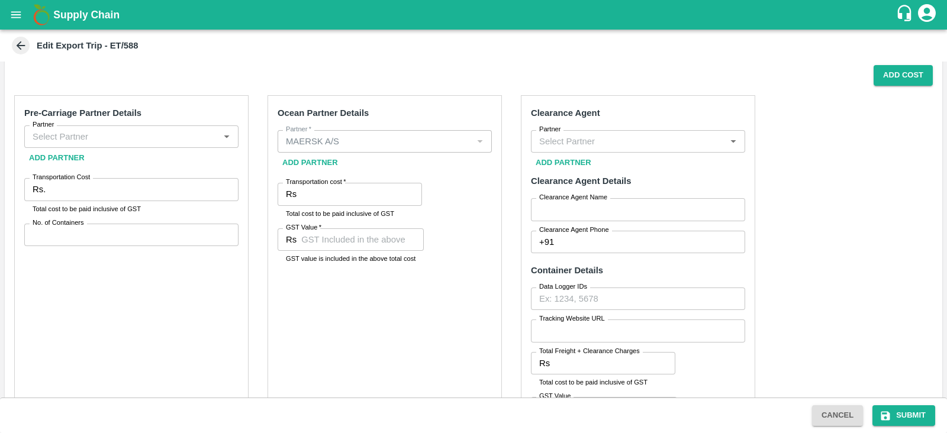
scroll to position [307, 0]
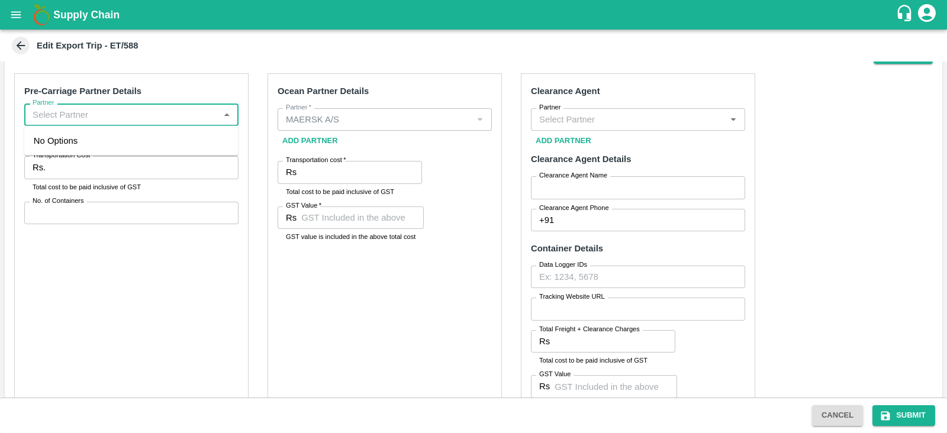
click at [172, 119] on input "Partner" at bounding box center [122, 114] width 188 height 15
click at [91, 142] on div "Yes three movers-, - 97687 26676(Transporter, Other)" at bounding box center [131, 147] width 195 height 27
type input "Yes three movers-, - 97687 26676(Transporter, Other)"
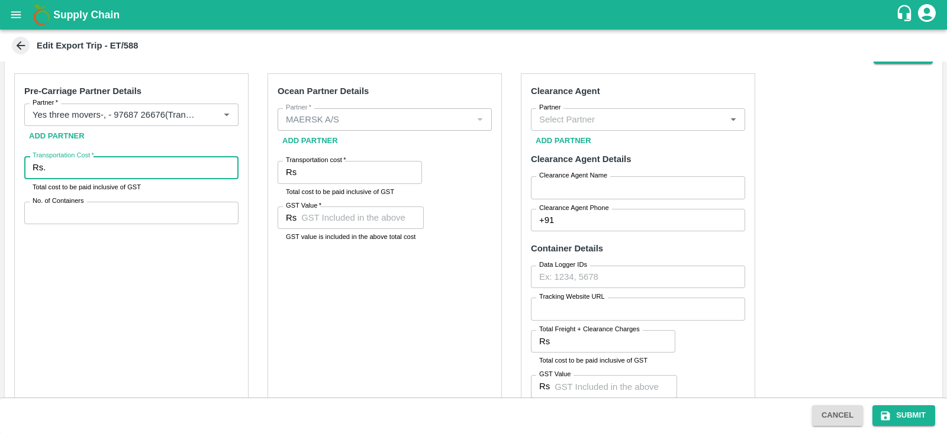
click at [91, 163] on input "Transportation Cost   *" at bounding box center [144, 167] width 188 height 22
click at [146, 173] on input "Transportation Cost   *" at bounding box center [144, 167] width 188 height 22
paste input "3121170"
type input "3"
type input "431900"
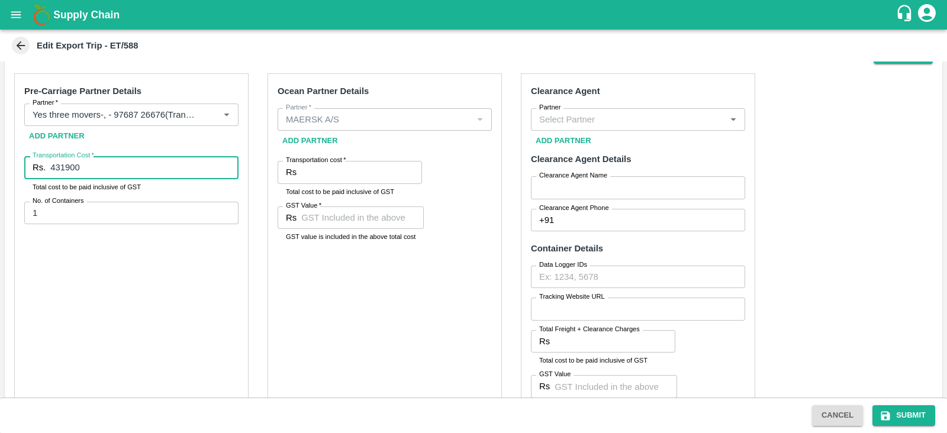
click at [221, 208] on input "1" at bounding box center [131, 213] width 214 height 22
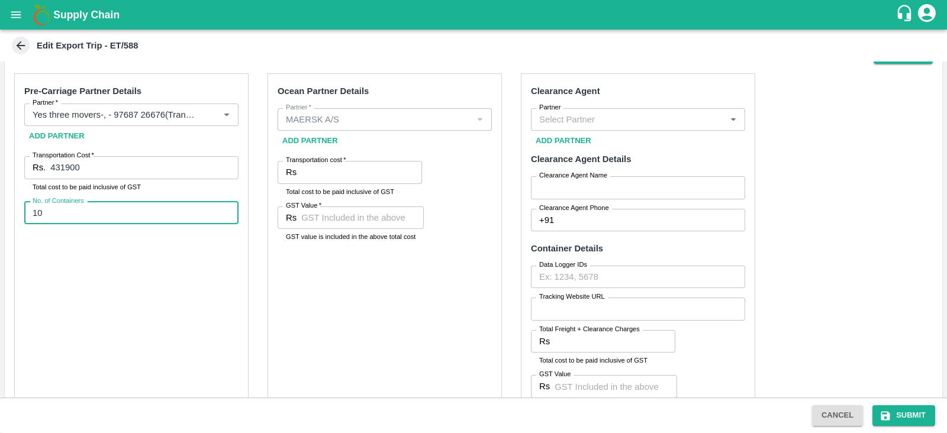
type input "10"
click at [254, 323] on div "Pre-Carriage Partner Details Partner   * Partner   * Add Partner Transportation…" at bounding box center [473, 356] width 937 height 584
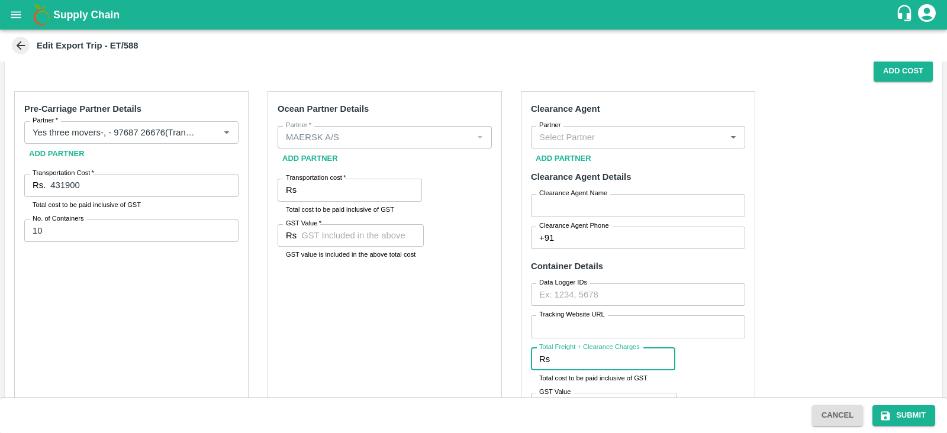
click at [583, 351] on input "Total Freight + Clearance Charges" at bounding box center [614, 359] width 121 height 22
paste input "42500.00"
type input "42500.00"
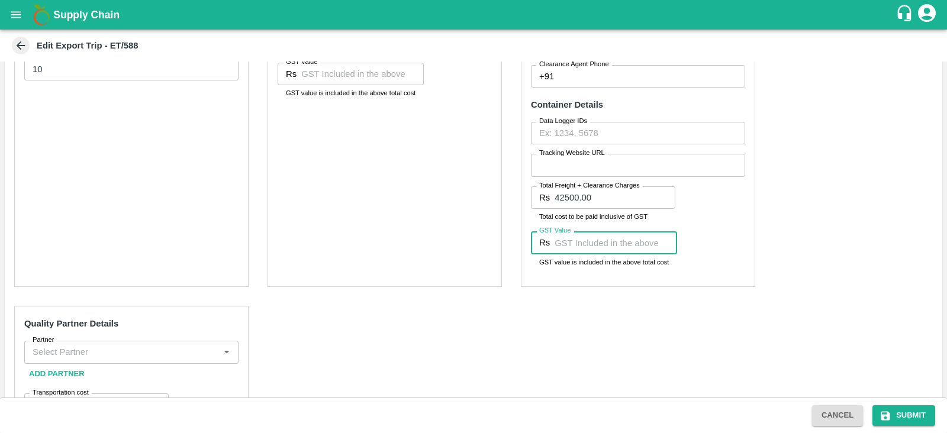
click at [587, 244] on input "GST Value" at bounding box center [615, 242] width 122 height 22
type input "7650"
click at [416, 220] on div "Ocean Partner Details Partner   * Partner   * Add Partner Transportation cost  …" at bounding box center [384, 108] width 234 height 357
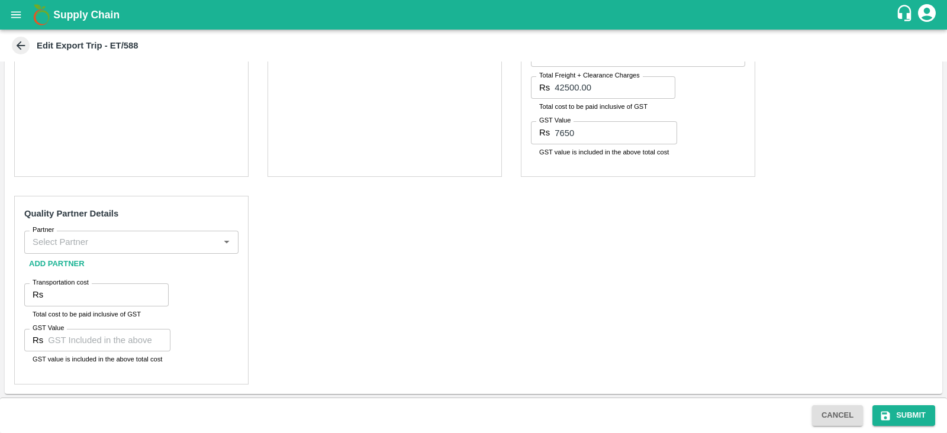
click at [189, 237] on input "Partner" at bounding box center [122, 241] width 188 height 15
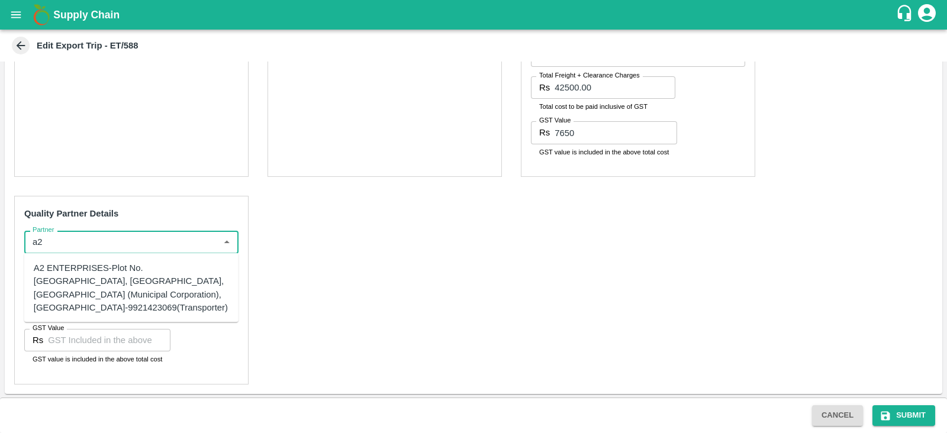
click at [153, 282] on div "A2 ENTERPRISES-Plot No.[GEOGRAPHIC_DATA], [GEOGRAPHIC_DATA], [GEOGRAPHIC_DATA] …" at bounding box center [131, 287] width 195 height 53
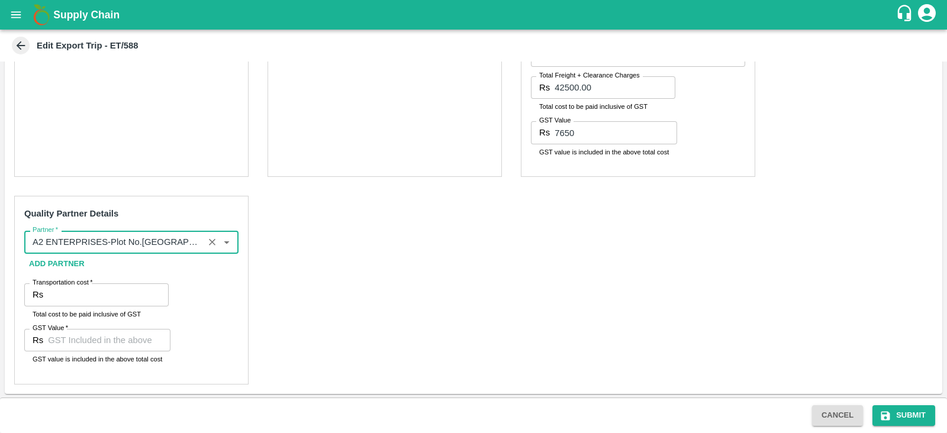
type input "A2 ENTERPRISES-Plot No.[GEOGRAPHIC_DATA], [GEOGRAPHIC_DATA], [GEOGRAPHIC_DATA] …"
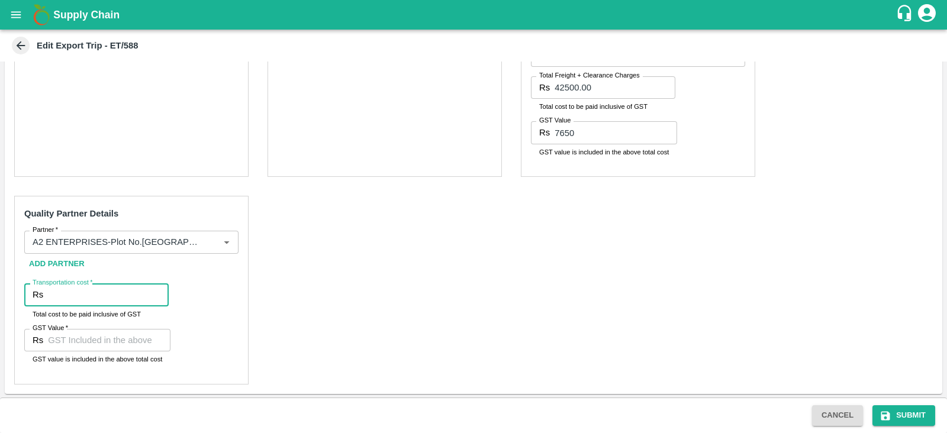
click at [85, 298] on input "Transportation cost   *" at bounding box center [108, 294] width 121 height 22
type input "6100"
click at [97, 350] on input "GST Value   *" at bounding box center [109, 340] width 122 height 22
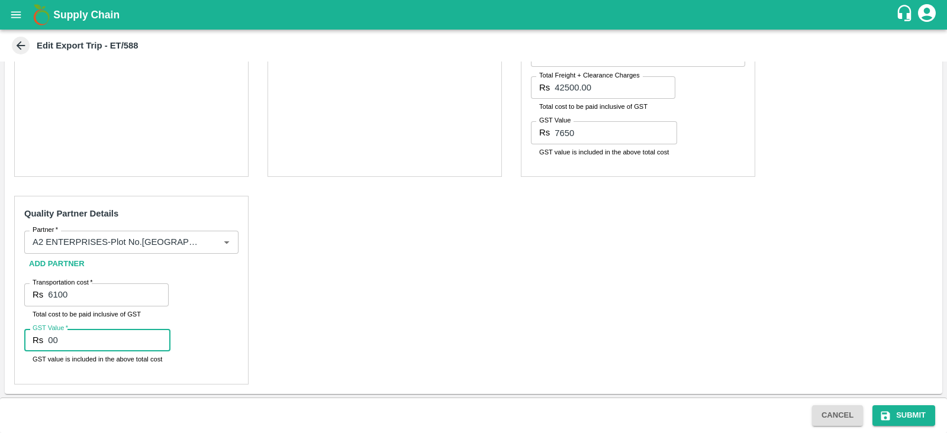
type input "00"
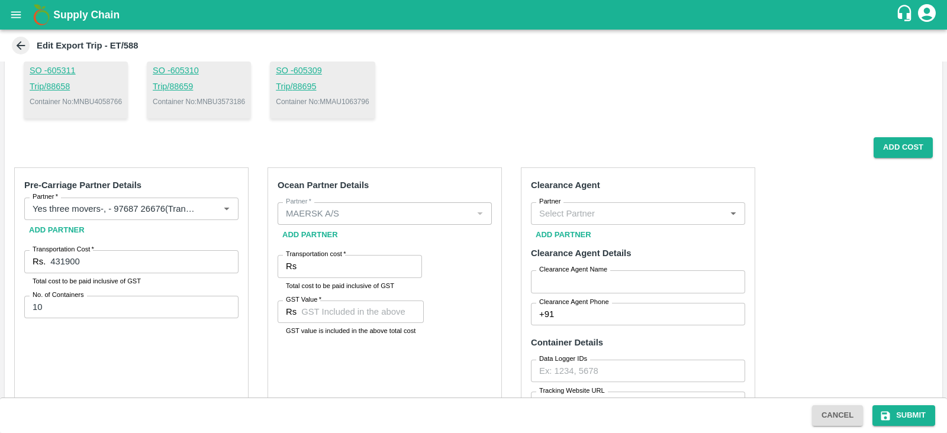
scroll to position [211, 0]
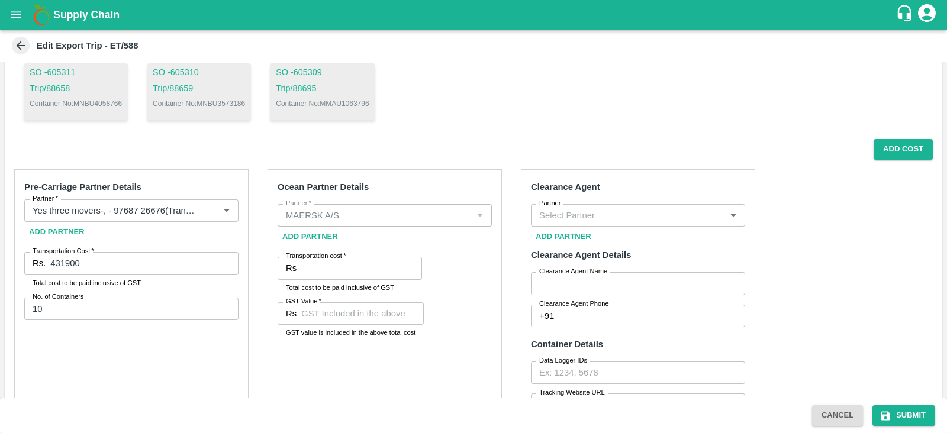
click at [584, 212] on input "Partner" at bounding box center [628, 215] width 188 height 15
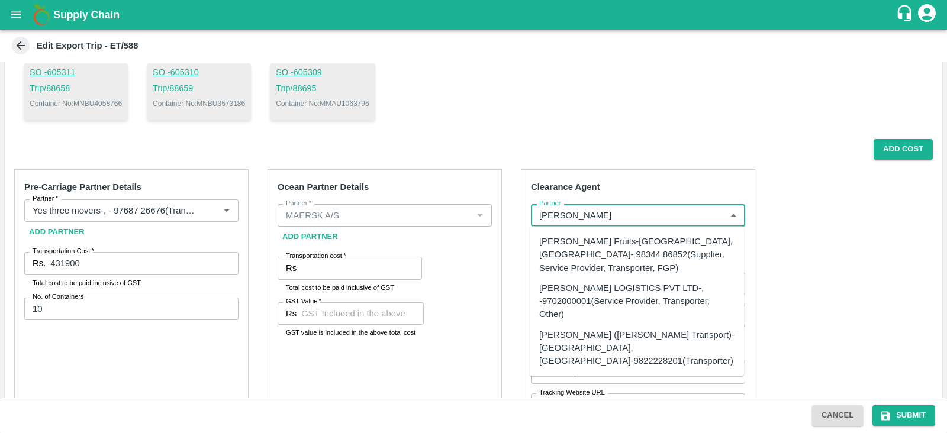
click at [623, 289] on div "[PERSON_NAME] LOGISTICS PVT LTD-, -9702000001(Service Provider, Transporter, Ot…" at bounding box center [636, 301] width 195 height 40
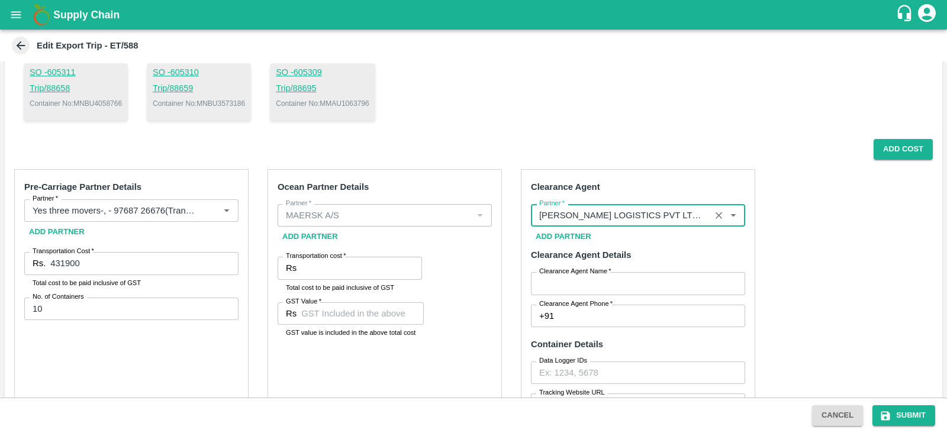
type input "[PERSON_NAME] LOGISTICS PVT LTD-, -9702000001(Service Provider, Transporter, Ot…"
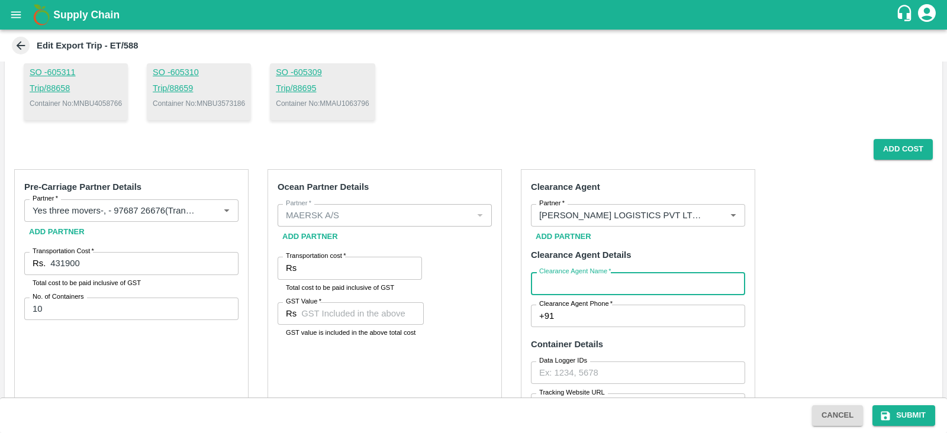
click at [582, 286] on input "Clearance Agent Name   *" at bounding box center [638, 283] width 214 height 22
type input "[PERSON_NAME]"
click at [587, 315] on input "Clearance Agent Phone   *" at bounding box center [651, 316] width 186 height 22
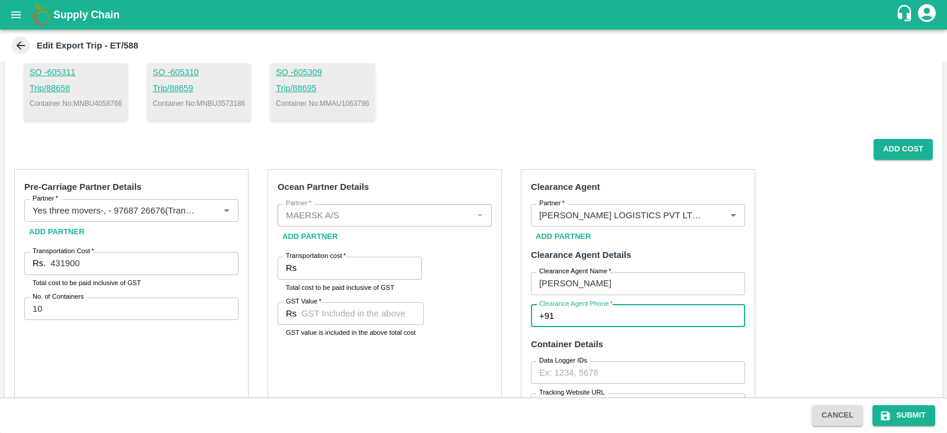
type input "9702000001"
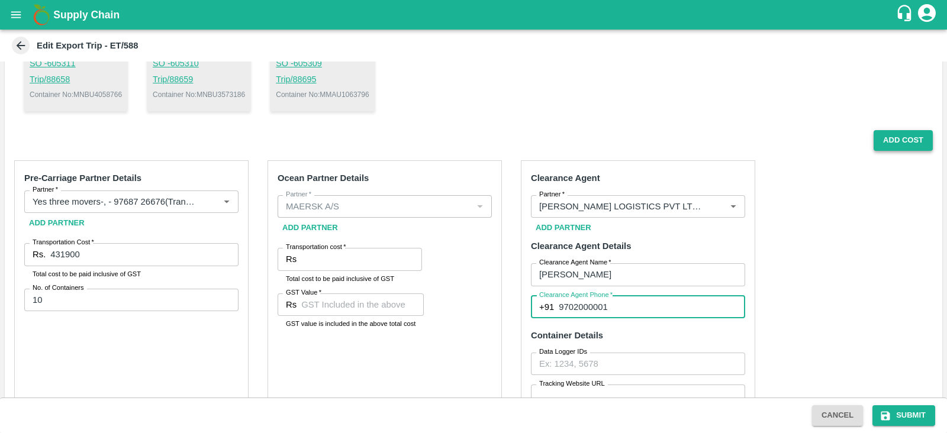
scroll to position [213, 0]
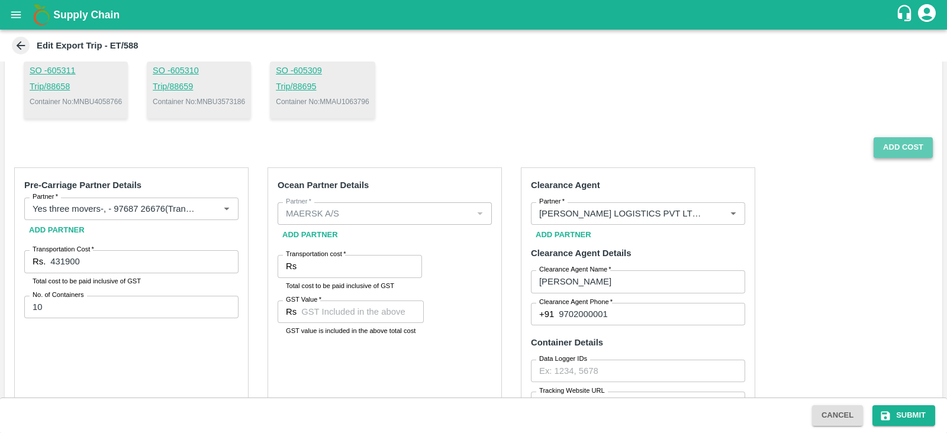
click at [905, 151] on button "Add Cost" at bounding box center [902, 147] width 59 height 21
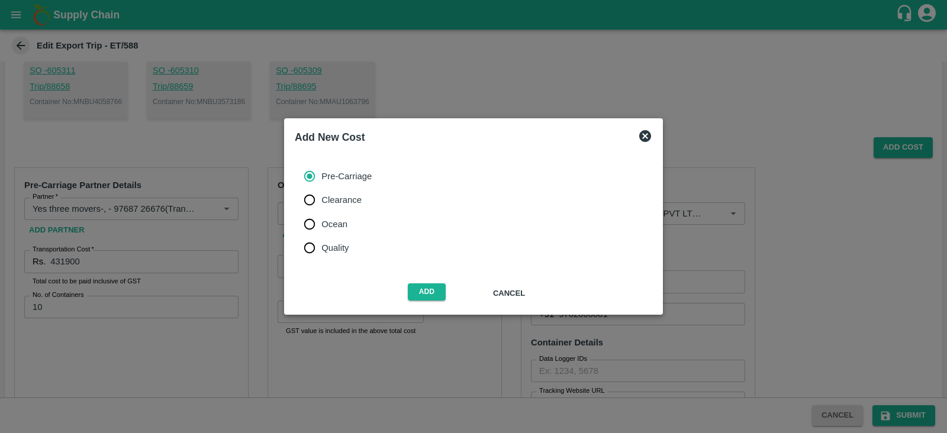
click at [329, 229] on span "Ocean" at bounding box center [334, 224] width 26 height 13
click at [321, 229] on input "Ocean" at bounding box center [310, 224] width 24 height 24
radio input "true"
click at [425, 285] on button "Add" at bounding box center [427, 291] width 38 height 17
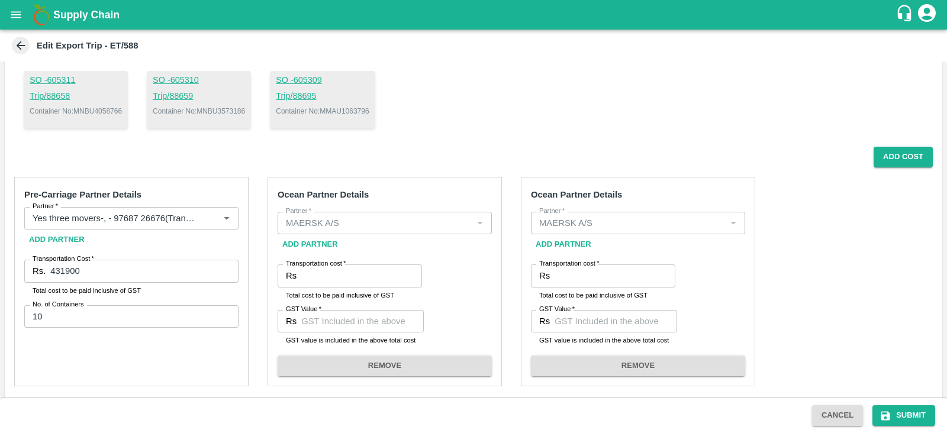
scroll to position [245, 0]
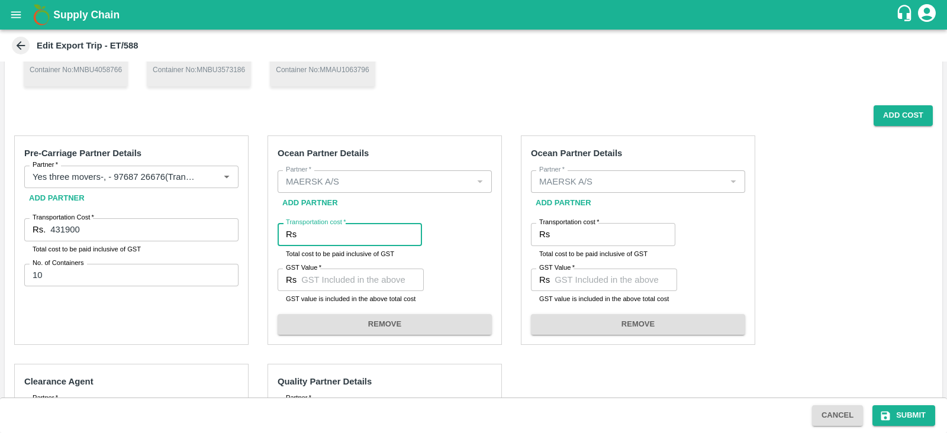
click at [318, 229] on input "Transportation cost   *" at bounding box center [361, 234] width 121 height 22
paste input "1315789.42"
type input "1315789.42"
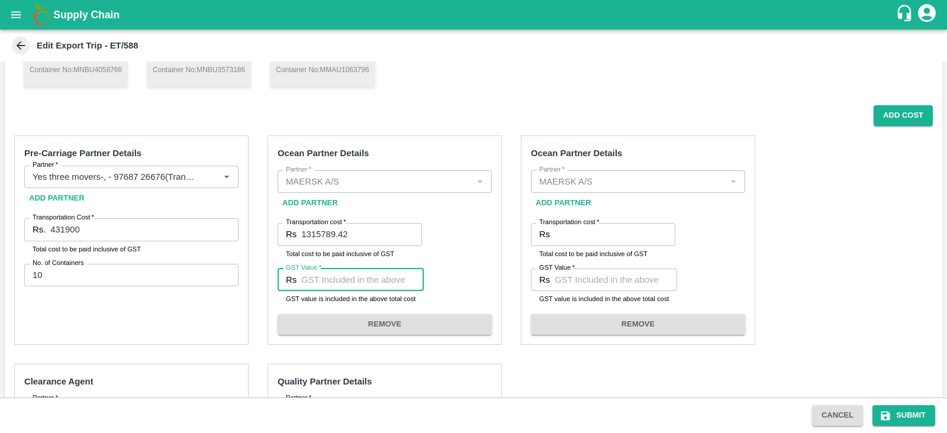
click at [364, 273] on input "GST Value   *" at bounding box center [362, 280] width 122 height 22
paste input "67226.17"
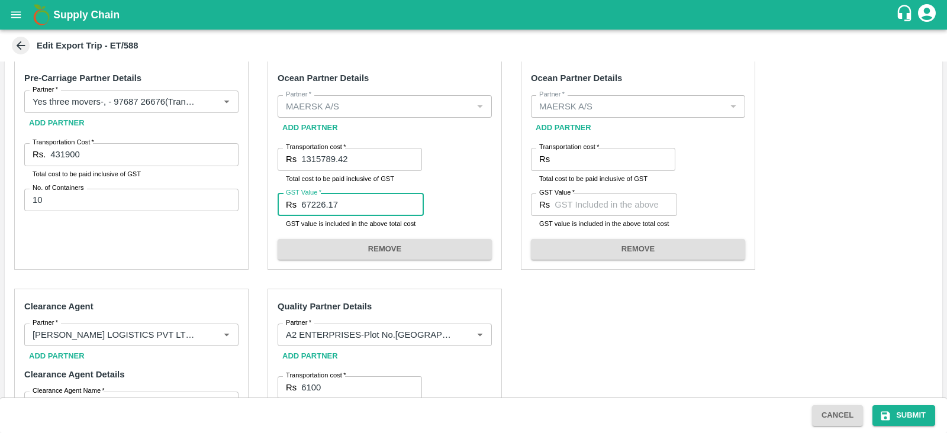
scroll to position [279, 0]
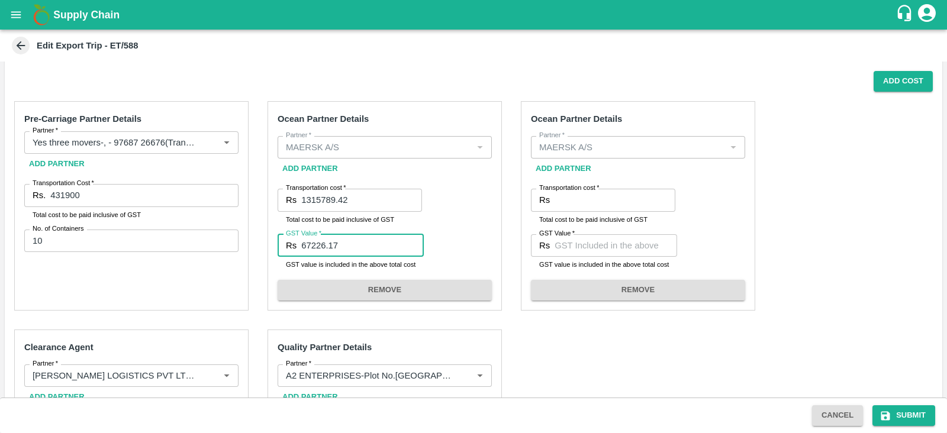
type input "67226.17"
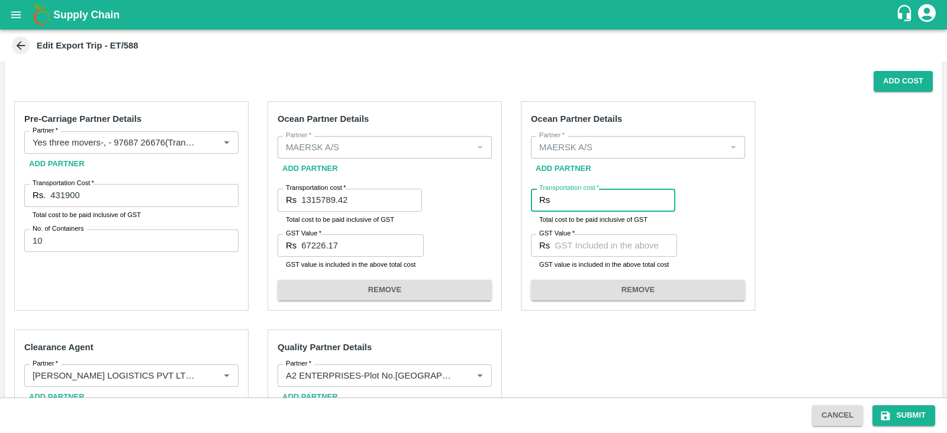
click at [560, 200] on input "Transportation cost   *" at bounding box center [614, 200] width 121 height 22
paste input "403772.40"
type input "403772.40"
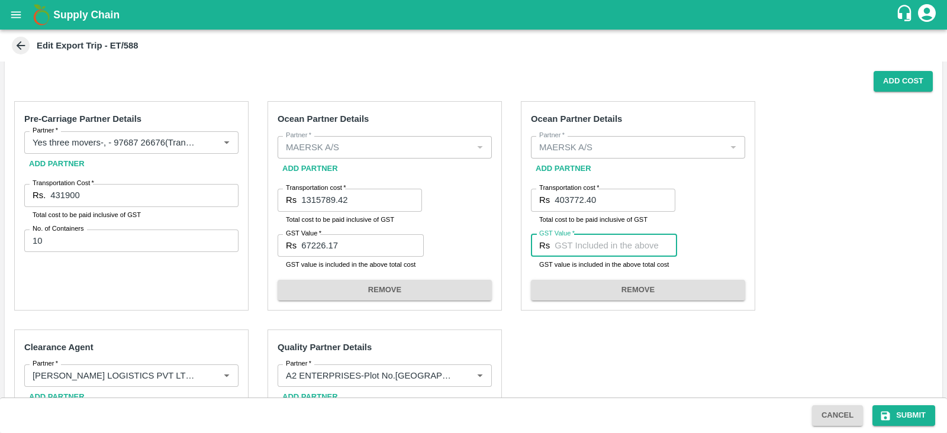
click at [581, 236] on input "GST Value   *" at bounding box center [615, 245] width 122 height 22
paste input "61592.40"
type input "61592.40"
click at [789, 219] on div "Pre-Carriage Partner Details Partner   * Partner   * Add Partner Transportation…" at bounding box center [473, 394] width 937 height 605
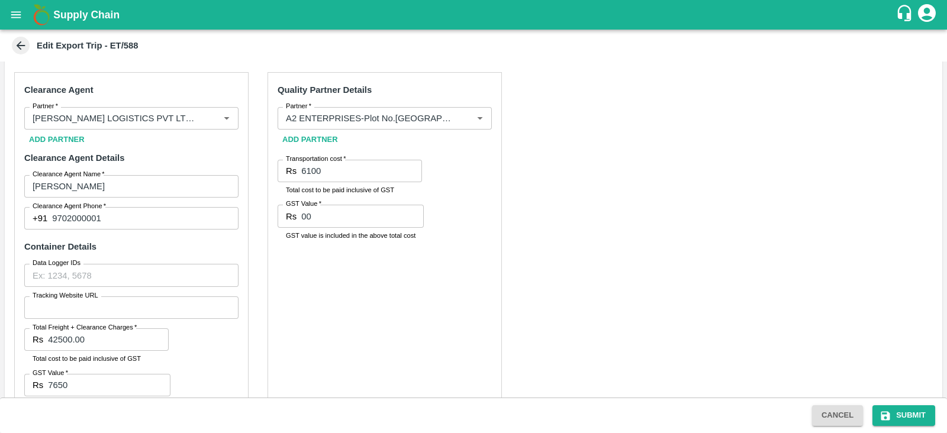
scroll to position [581, 0]
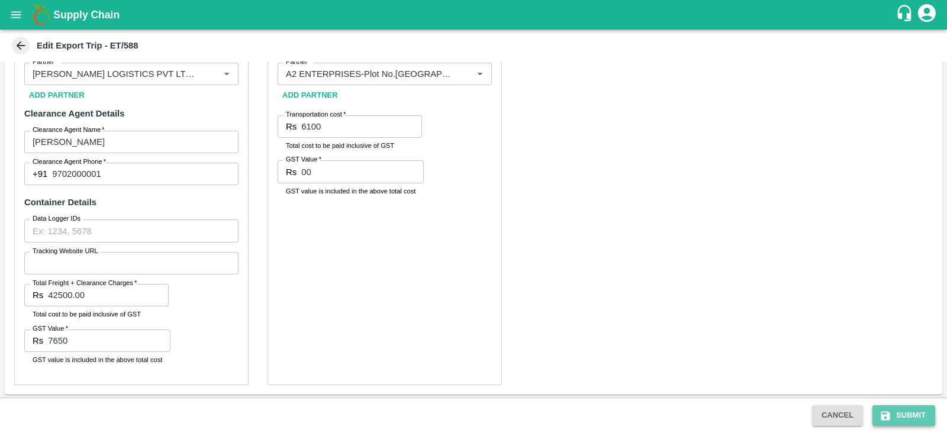
click at [880, 407] on button "Submit" at bounding box center [903, 415] width 63 height 21
